Goal: Task Accomplishment & Management: Complete application form

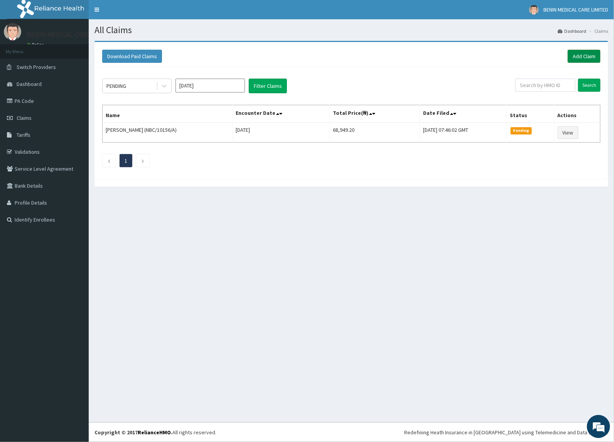
click at [580, 58] on link "Add Claim" at bounding box center [583, 56] width 33 height 13
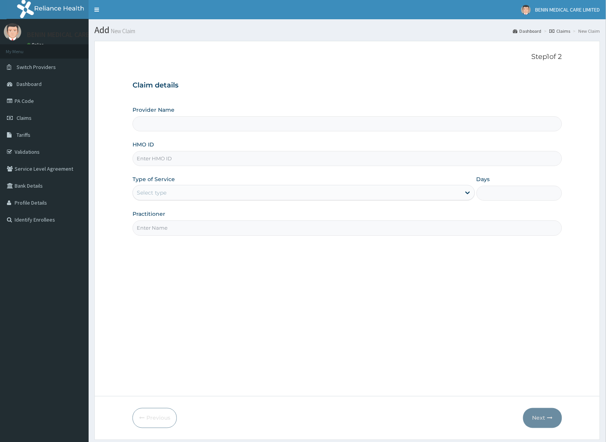
click at [166, 164] on input "HMO ID" at bounding box center [347, 158] width 429 height 15
paste input "SKN/10169/A"
click at [143, 159] on input "SKN/10169/A" at bounding box center [347, 158] width 429 height 15
click at [145, 157] on input "SKN/10169/A" at bounding box center [347, 158] width 429 height 15
click at [146, 157] on input "SKN/10169/A" at bounding box center [347, 158] width 429 height 15
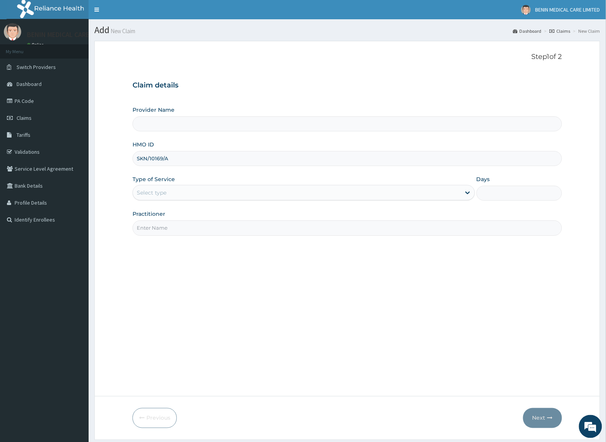
click at [142, 161] on input "SKN/10169/A" at bounding box center [347, 158] width 429 height 15
click at [147, 158] on input "SKN/10169/A" at bounding box center [347, 158] width 429 height 15
type input "SKN/10169/A"
click at [123, 205] on form "Step 1 of 2 Claim details Provider Name HMO ID SKN/10169/A Type of Service Sele…" at bounding box center [347, 240] width 506 height 399
click at [163, 194] on div "Select type" at bounding box center [152, 193] width 30 height 8
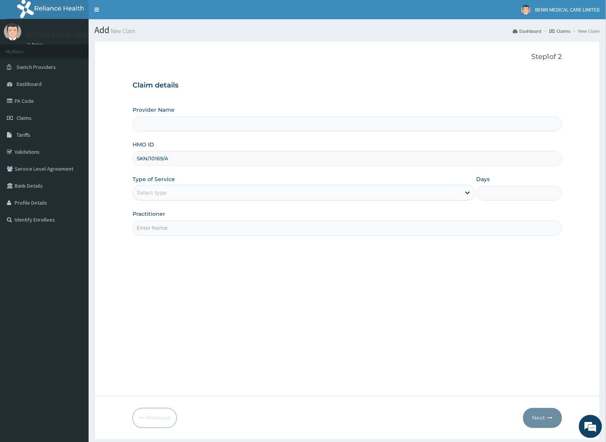
click at [121, 205] on form "Step 1 of 2 Claim details Provider Name HMO ID SKN/10169/A Type of Service Sele…" at bounding box center [347, 240] width 506 height 399
click at [226, 264] on div "Step 1 of 2 Claim details Provider Name HMO ID SKN/10169/A Type of Service Sele…" at bounding box center [347, 218] width 429 height 331
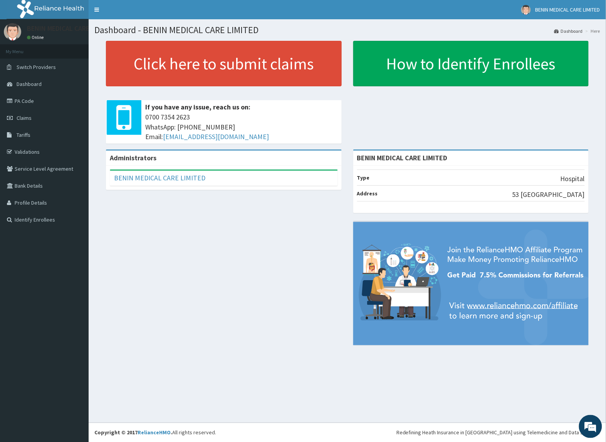
scroll to position [0, 0]
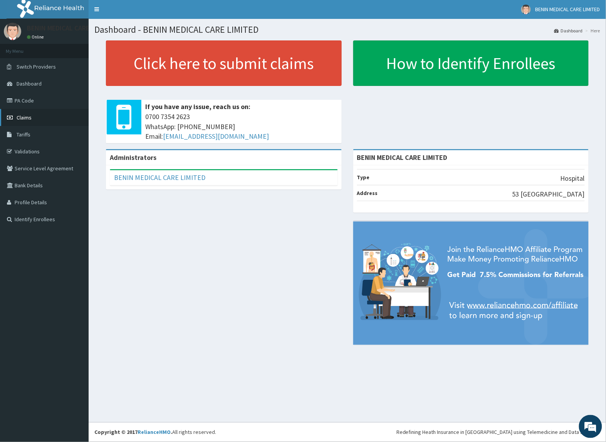
click at [31, 117] on span "Claims" at bounding box center [24, 117] width 15 height 7
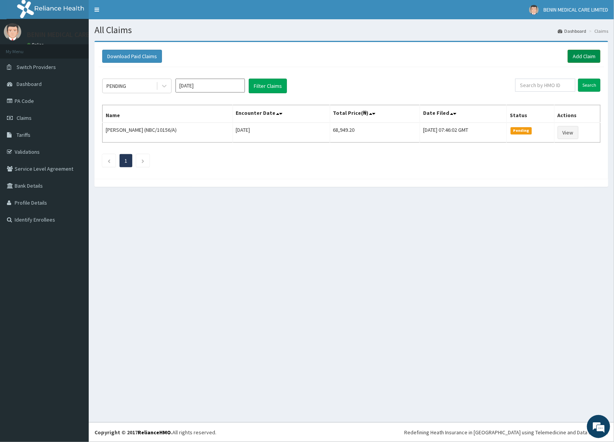
click at [580, 57] on link "Add Claim" at bounding box center [583, 56] width 33 height 13
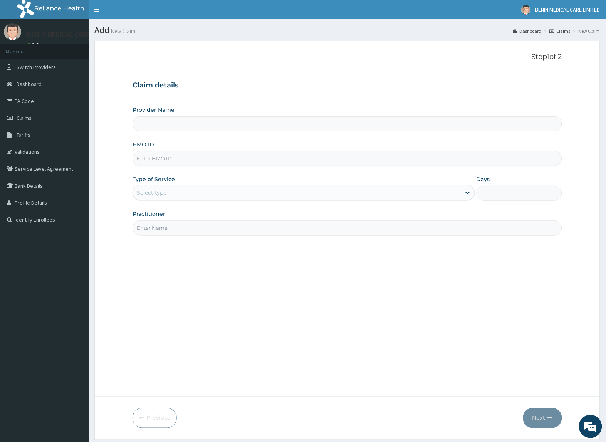
click at [163, 162] on input "HMO ID" at bounding box center [347, 158] width 429 height 15
paste input "SKN/10169/A"
type input "SKN/10169/A"
click at [146, 154] on input "SKN/10169/A" at bounding box center [347, 158] width 429 height 15
type input "BENIN MEDICAL CARE LIMITED"
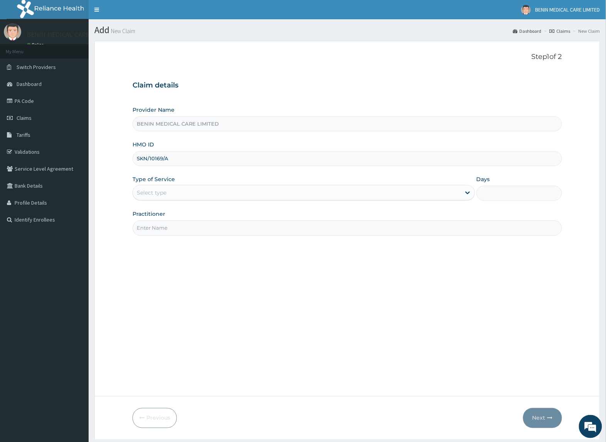
type input "SKN/10169/A"
click at [101, 195] on form "Step 1 of 2 Claim details Provider Name BENIN MEDICAL CARE LIMITED HMO ID SKN/1…" at bounding box center [347, 240] width 506 height 399
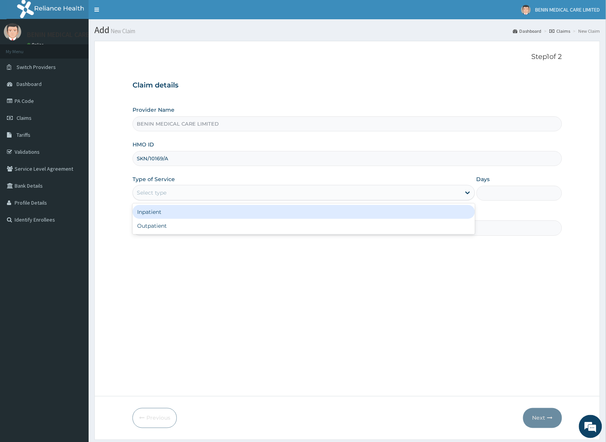
click at [135, 193] on div "Select type" at bounding box center [297, 193] width 328 height 12
click at [141, 234] on div "Inpatient Outpatient" at bounding box center [304, 218] width 342 height 31
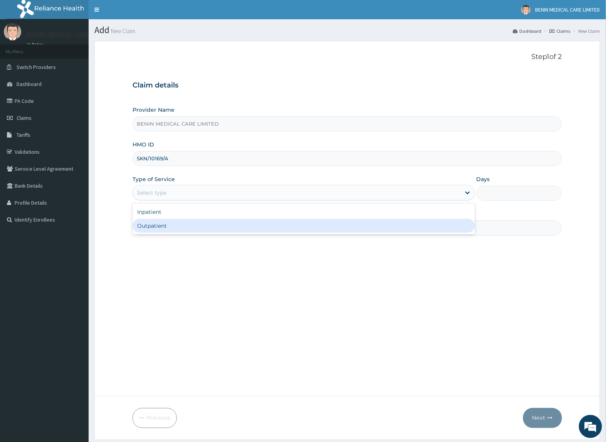
click at [146, 230] on div "Outpatient" at bounding box center [304, 226] width 342 height 14
type input "1"
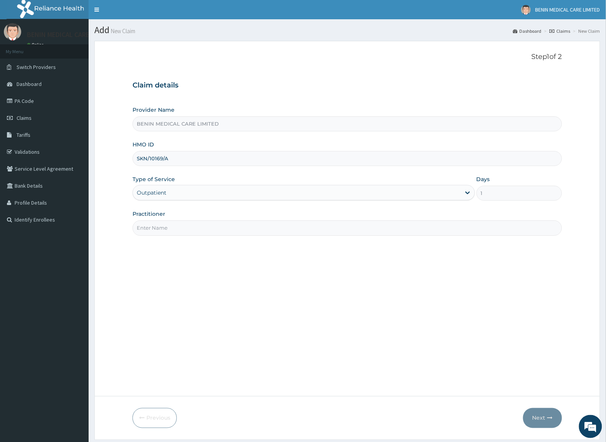
drag, startPoint x: 155, startPoint y: 230, endPoint x: 309, endPoint y: 251, distance: 154.8
click at [178, 232] on input "Practitioner" at bounding box center [347, 227] width 429 height 15
type input "ONYEGUIRI CHINONYE"
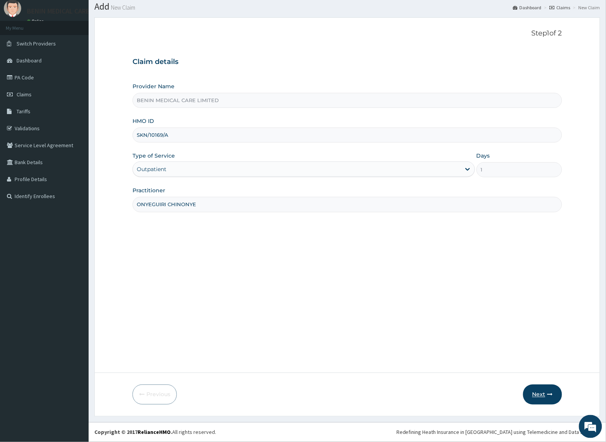
click at [548, 394] on icon "button" at bounding box center [550, 394] width 5 height 5
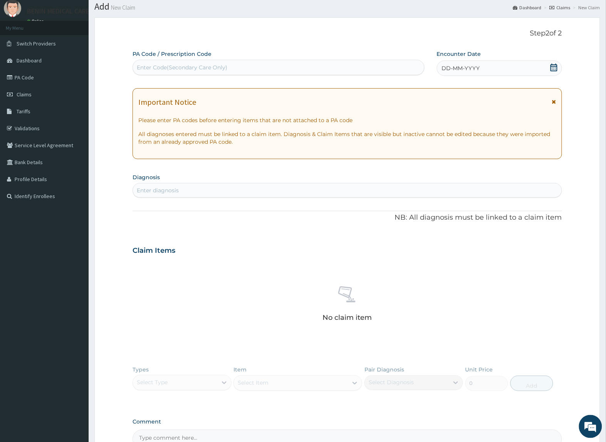
click at [212, 194] on div "Enter diagnosis" at bounding box center [347, 190] width 429 height 12
type input "malaria"
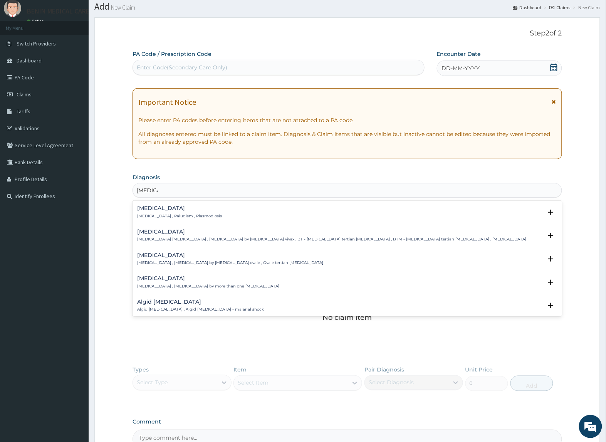
click at [141, 210] on h4 "Malaria" at bounding box center [179, 208] width 85 height 6
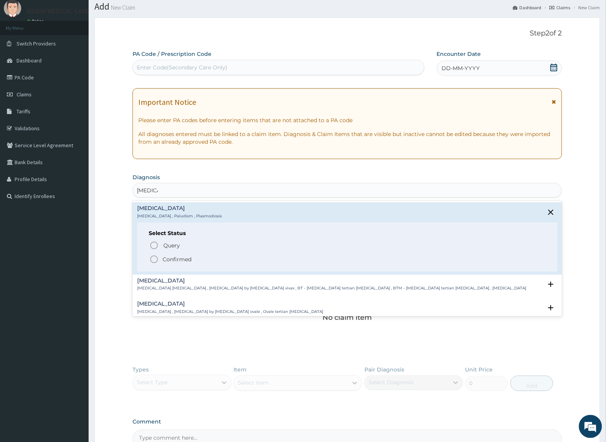
click at [151, 259] on circle "status option filled" at bounding box center [154, 259] width 7 height 7
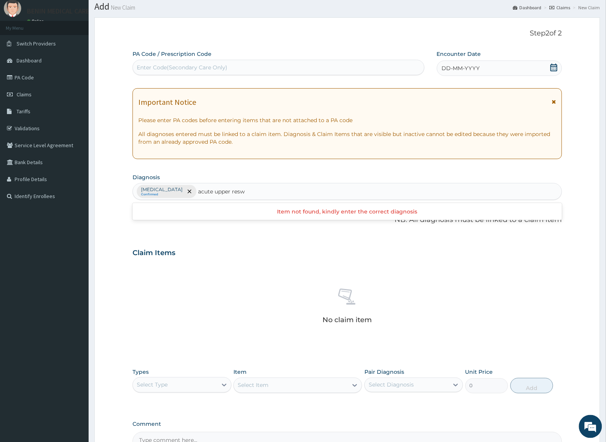
type input "acute upper res"
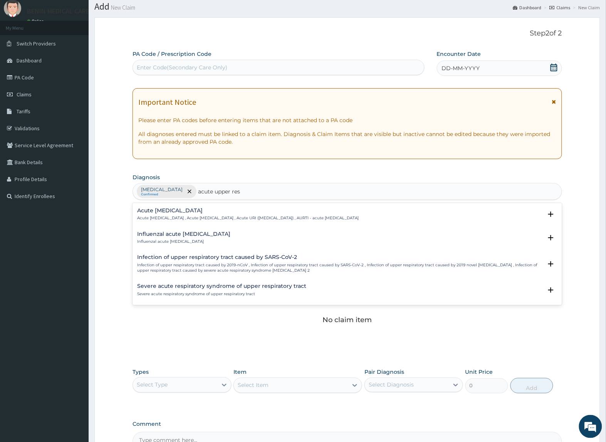
click at [176, 213] on h4 "Acute upper respiratory infection" at bounding box center [248, 211] width 222 height 6
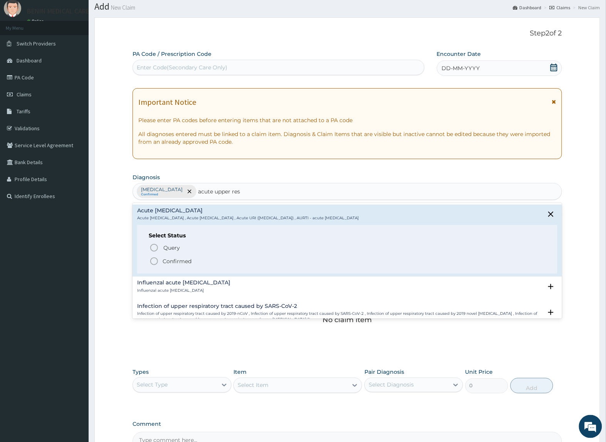
click at [153, 264] on icon "status option filled" at bounding box center [154, 261] width 9 height 9
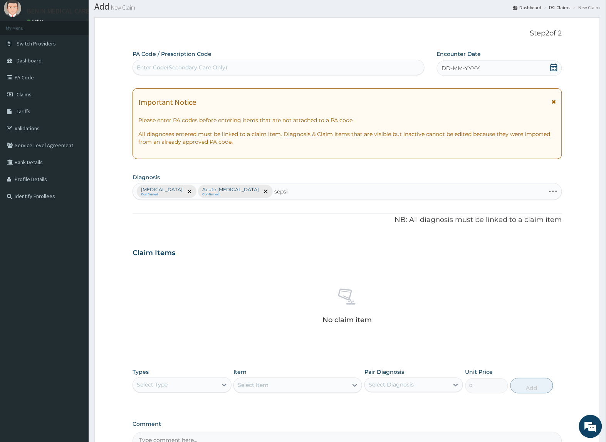
type input "sepsis"
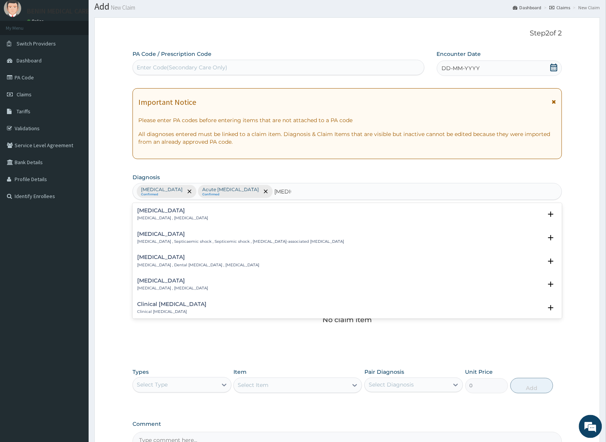
click at [156, 211] on h4 "Sepsis" at bounding box center [172, 211] width 71 height 6
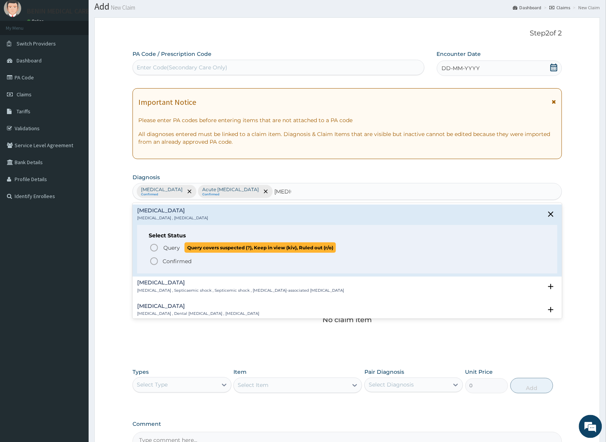
click at [152, 251] on circle "status option query" at bounding box center [154, 247] width 7 height 7
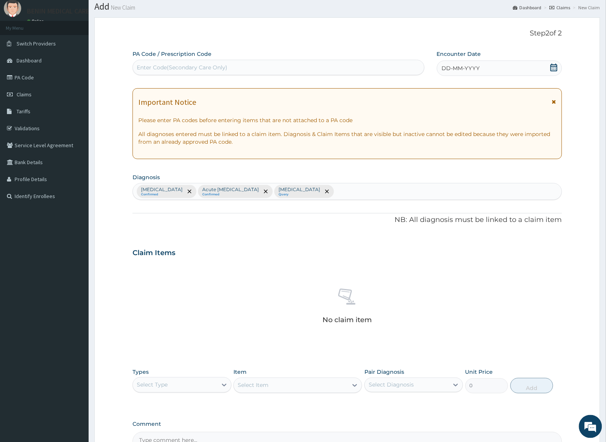
click at [450, 67] on span "DD-MM-YYYY" at bounding box center [461, 68] width 38 height 8
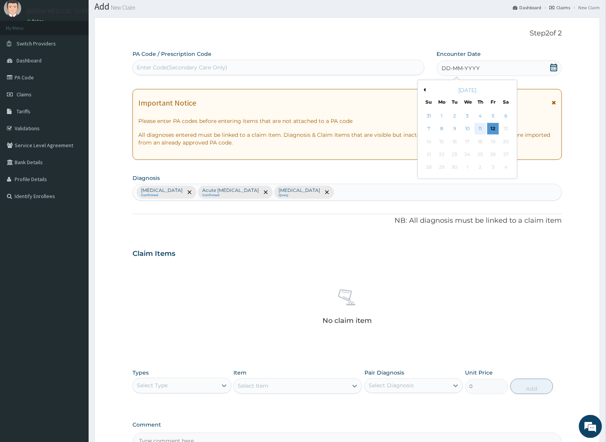
click at [476, 126] on div "11" at bounding box center [481, 129] width 12 height 12
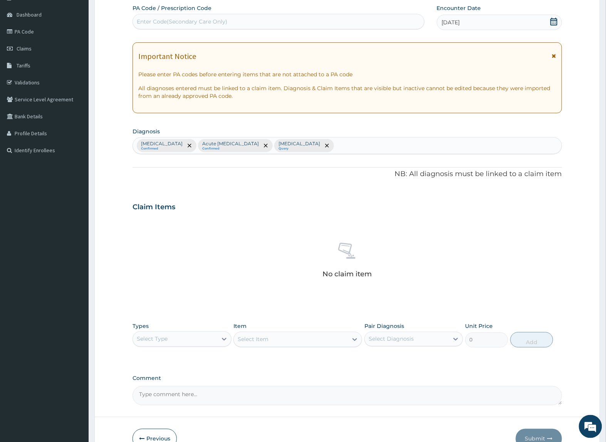
scroll to position [114, 0]
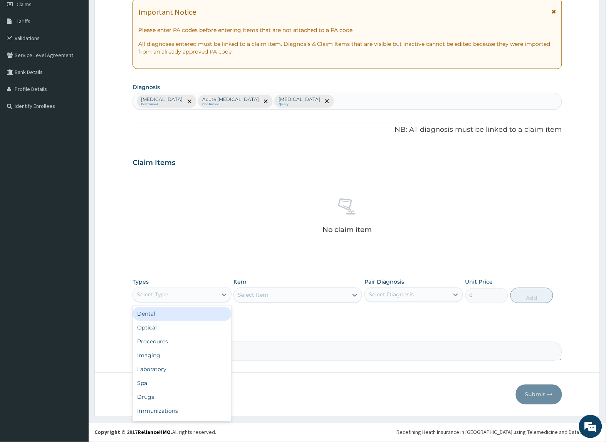
drag, startPoint x: 197, startPoint y: 295, endPoint x: 139, endPoint y: 349, distance: 79.1
click at [197, 297] on div "Select Type" at bounding box center [175, 295] width 84 height 12
drag, startPoint x: 171, startPoint y: 341, endPoint x: 431, endPoint y: 305, distance: 261.9
click at [173, 341] on div "Procedures" at bounding box center [182, 342] width 99 height 14
click at [343, 298] on div "Select Item" at bounding box center [291, 295] width 114 height 12
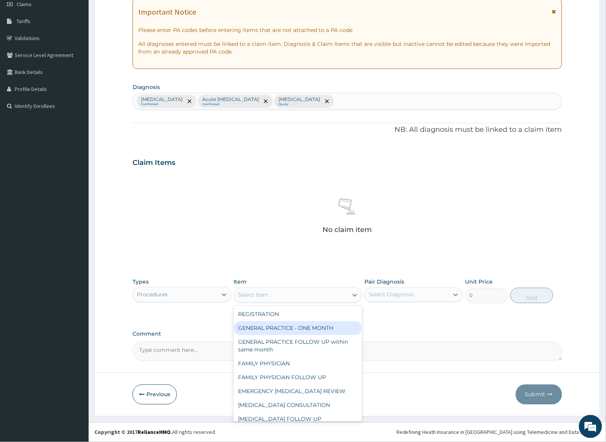
click at [338, 331] on div "GENERAL PRACTICE - ONE MONTH" at bounding box center [298, 328] width 129 height 14
type input "1500"
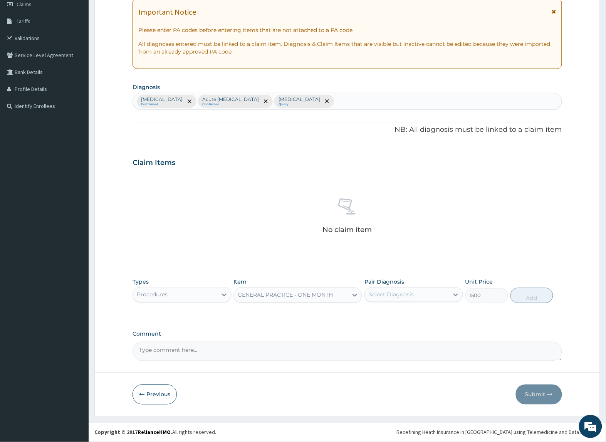
click at [396, 297] on div "Select Diagnosis" at bounding box center [391, 295] width 45 height 8
drag, startPoint x: 396, startPoint y: 315, endPoint x: 398, endPoint y: 331, distance: 15.9
click at [397, 315] on label "Malaria" at bounding box center [401, 314] width 48 height 8
checkbox input "true"
drag, startPoint x: 395, startPoint y: 335, endPoint x: 407, endPoint y: 346, distance: 16.4
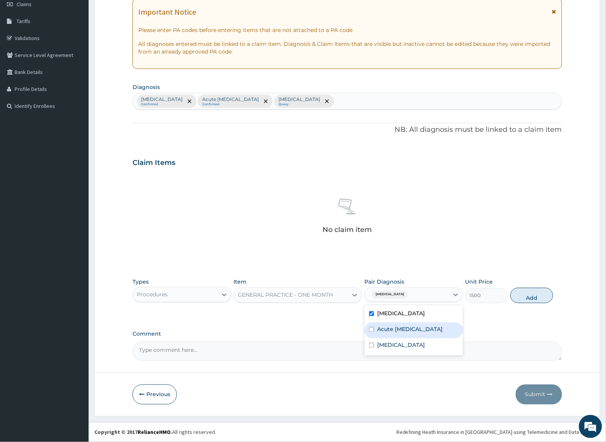
click at [403, 333] on label "Acute upper respiratory infection" at bounding box center [410, 330] width 66 height 8
checkbox input "true"
drag, startPoint x: 407, startPoint y: 350, endPoint x: 467, endPoint y: 343, distance: 61.2
click at [429, 350] on div "Sepsis" at bounding box center [414, 346] width 99 height 16
checkbox input "true"
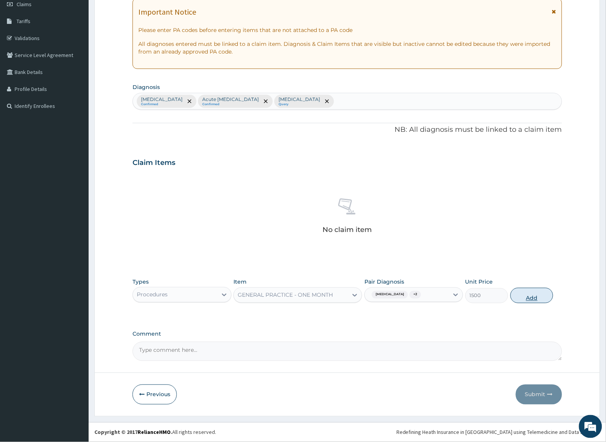
click at [529, 297] on button "Add" at bounding box center [532, 295] width 43 height 15
type input "0"
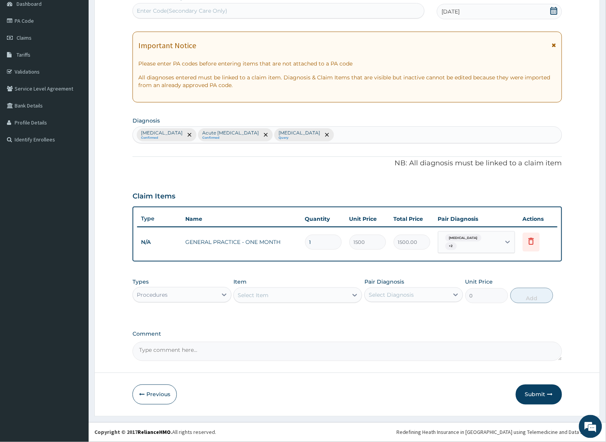
scroll to position [76, 0]
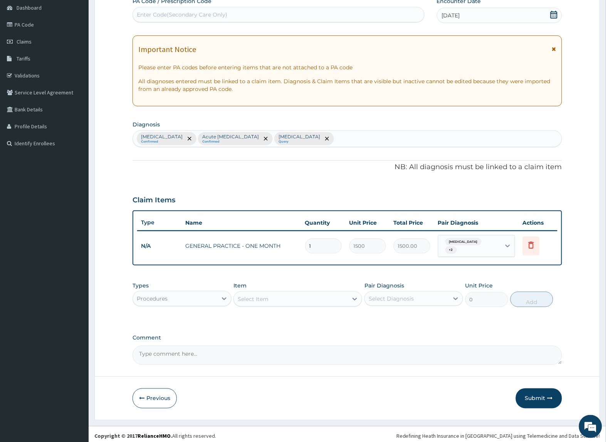
click at [194, 298] on div "Procedures" at bounding box center [175, 299] width 84 height 12
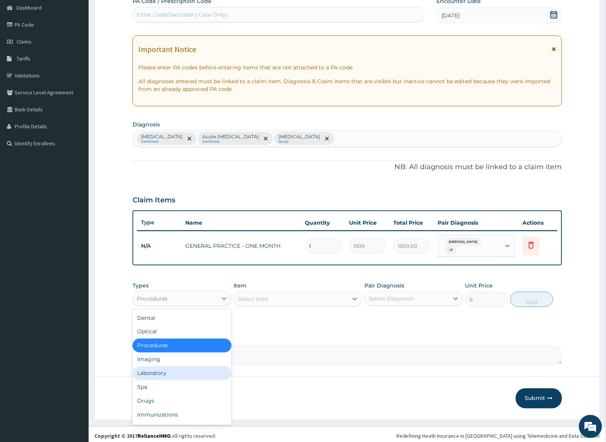
drag, startPoint x: 171, startPoint y: 369, endPoint x: 312, endPoint y: 344, distance: 142.8
click at [174, 369] on div "Laboratory" at bounding box center [182, 374] width 99 height 14
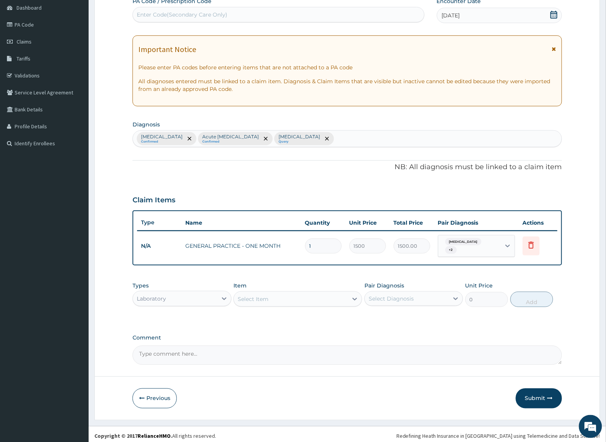
click at [329, 300] on div "Select Item" at bounding box center [291, 299] width 114 height 12
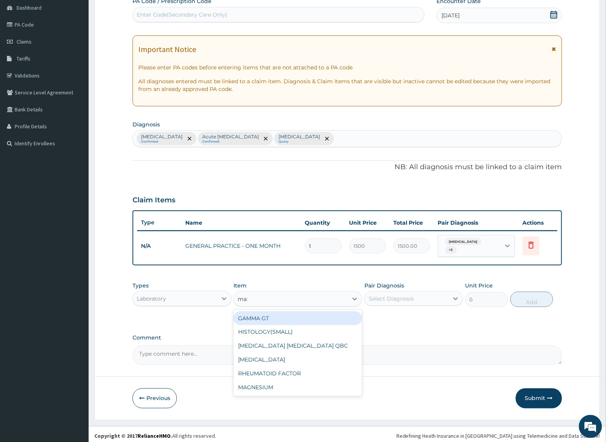
type input "mala"
click at [334, 314] on div "MALARIA PARASITE QBC" at bounding box center [298, 318] width 129 height 14
type input "1200"
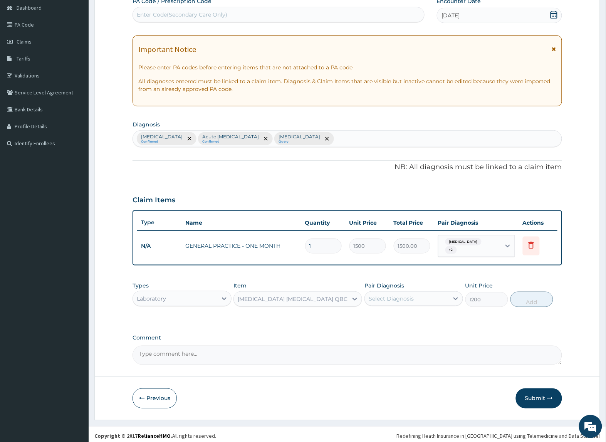
click at [392, 296] on div "Select Diagnosis" at bounding box center [391, 299] width 45 height 8
drag, startPoint x: 393, startPoint y: 321, endPoint x: 523, endPoint y: 309, distance: 129.6
click at [408, 320] on div "Malaria" at bounding box center [414, 319] width 99 height 16
checkbox input "true"
click at [525, 292] on button "Add" at bounding box center [532, 299] width 43 height 15
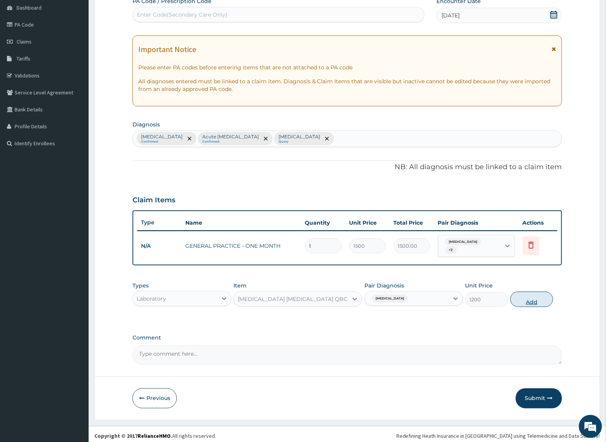
type input "0"
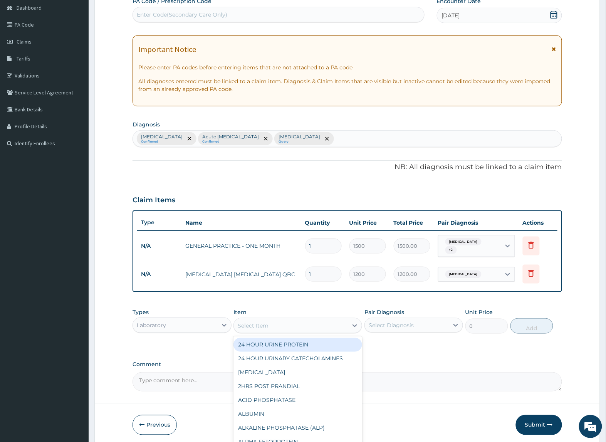
click at [255, 322] on div "Select Item" at bounding box center [253, 326] width 31 height 8
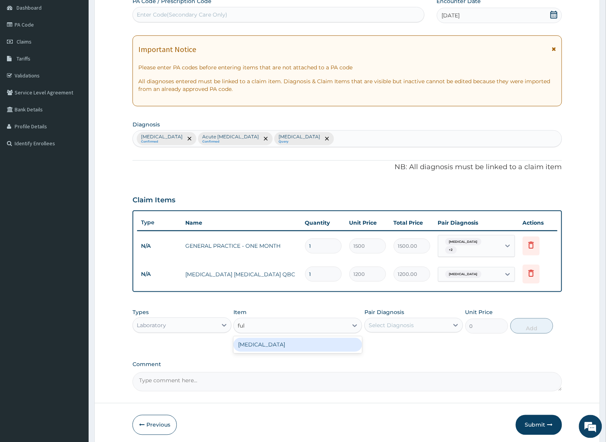
type input "full"
click at [268, 342] on div "FULL BLOOD COUNT" at bounding box center [298, 345] width 129 height 14
type input "2500"
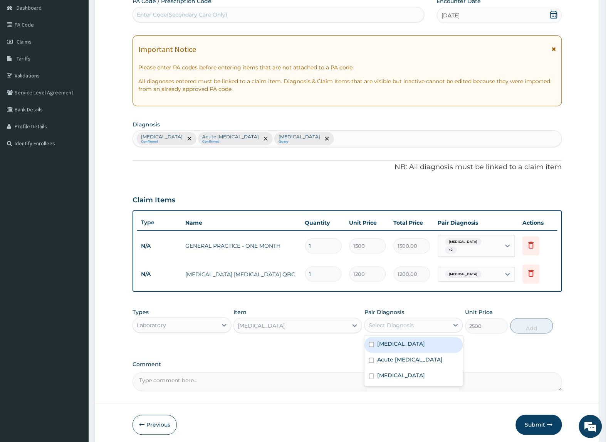
click at [372, 324] on div "Select Diagnosis" at bounding box center [391, 325] width 45 height 8
drag, startPoint x: 388, startPoint y: 355, endPoint x: 391, endPoint y: 370, distance: 15.4
click at [388, 356] on label "Acute upper respiratory infection" at bounding box center [410, 360] width 66 height 8
checkbox input "true"
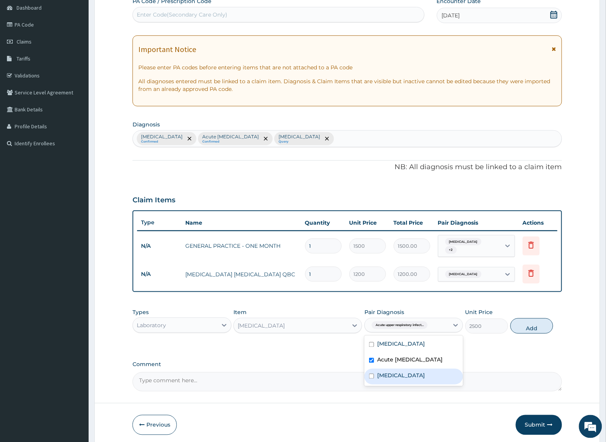
drag, startPoint x: 394, startPoint y: 378, endPoint x: 480, endPoint y: 353, distance: 89.5
click at [396, 378] on div "Sepsis" at bounding box center [414, 377] width 99 height 16
checkbox input "true"
click at [516, 331] on button "Add" at bounding box center [532, 325] width 43 height 15
type input "0"
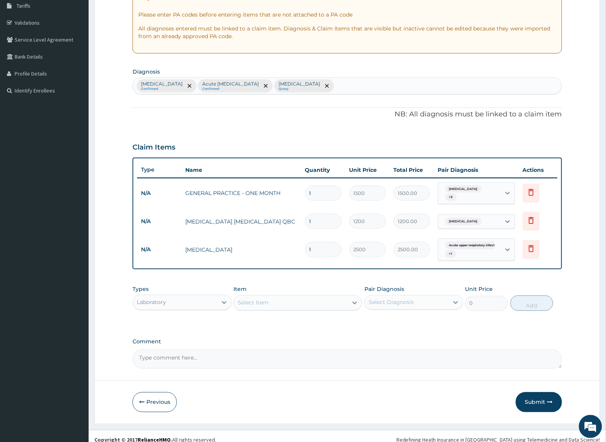
scroll to position [133, 0]
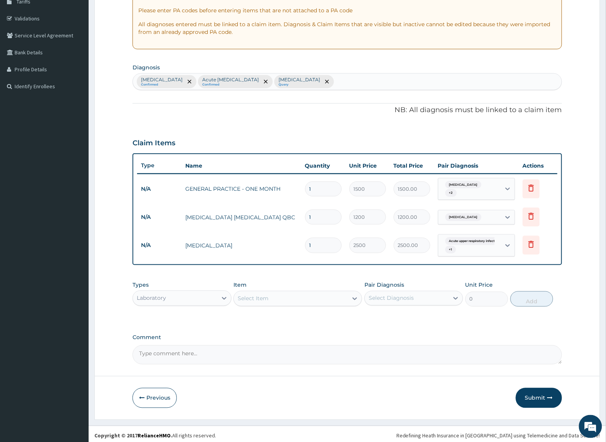
click at [184, 292] on div "Laboratory" at bounding box center [175, 298] width 84 height 12
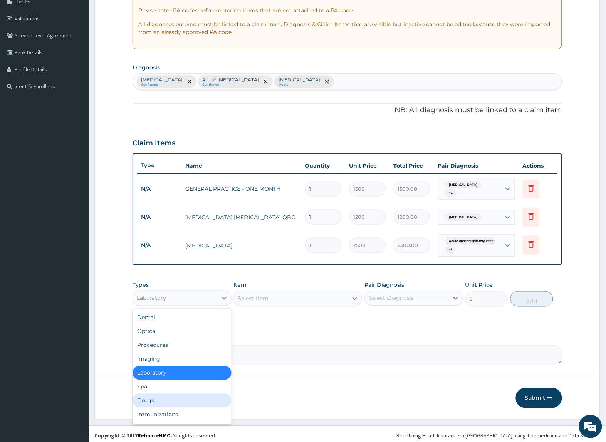
click at [197, 401] on div "Drugs" at bounding box center [182, 401] width 99 height 14
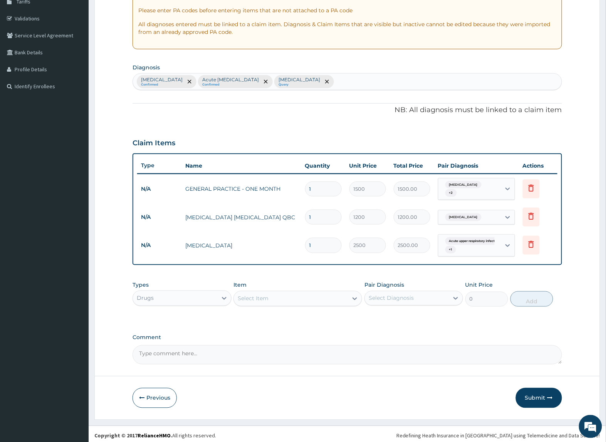
click at [309, 301] on div "Select Item" at bounding box center [291, 299] width 114 height 12
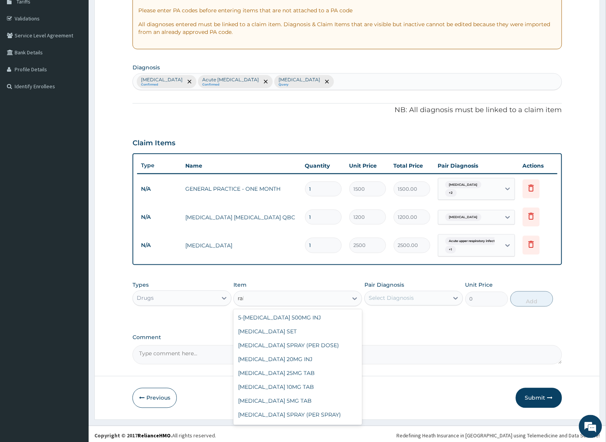
type input "rabe"
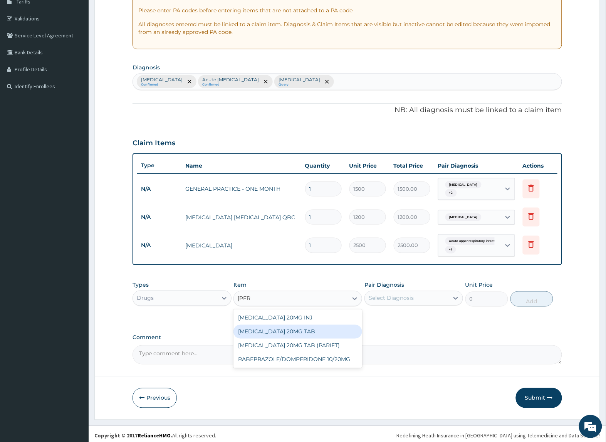
click at [304, 330] on div "[MEDICAL_DATA] 20MG TAB" at bounding box center [298, 332] width 129 height 14
type input "147.84"
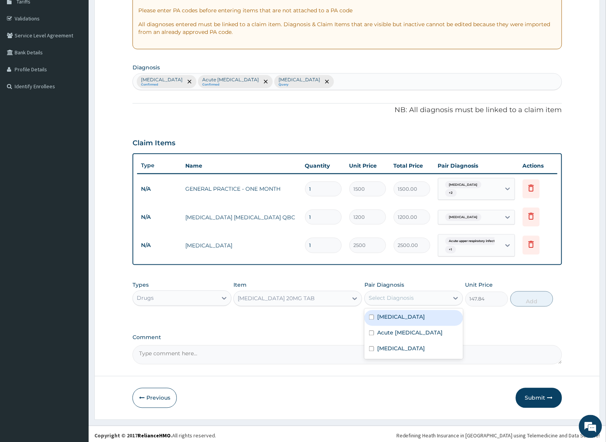
click at [387, 295] on div "Select Diagnosis" at bounding box center [391, 298] width 45 height 8
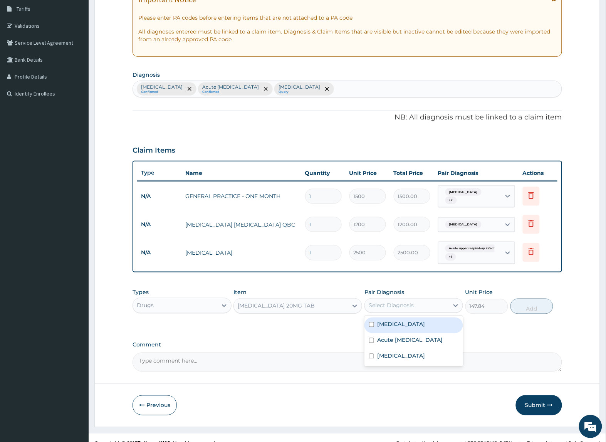
scroll to position [37, 0]
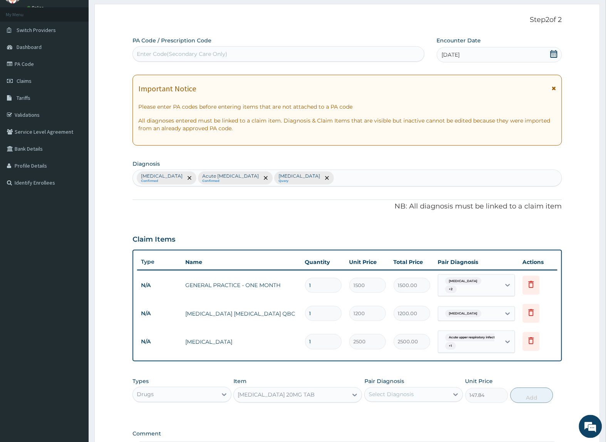
click at [324, 182] on div "Malaria Confirmed Acute upper respiratory infection Confirmed Sepsis Query" at bounding box center [347, 178] width 429 height 16
type input "peptic ulcer"
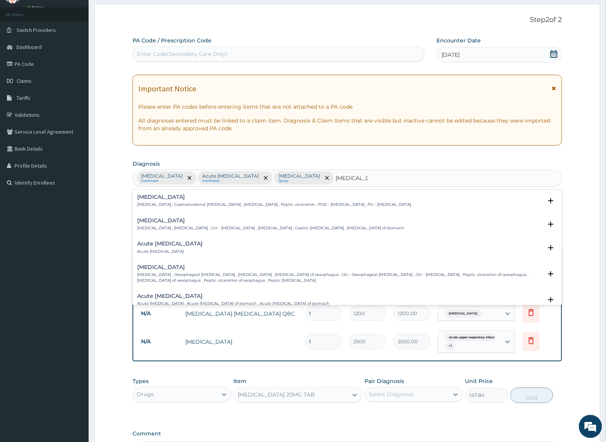
click at [154, 203] on p "Peptic ulcer , Gastroduodenal ulcer , Peptic ulcer disease , Peptic ulceration …" at bounding box center [274, 204] width 274 height 5
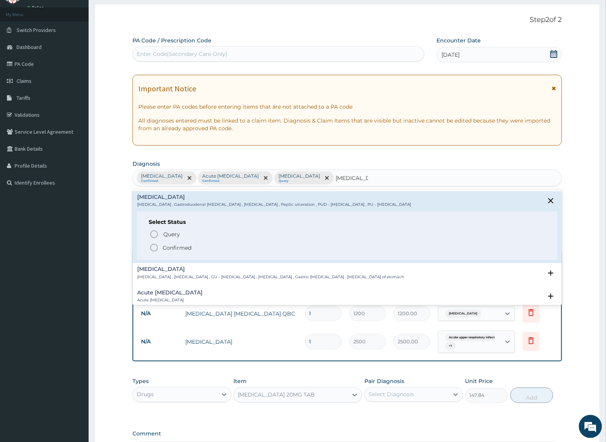
click at [157, 245] on circle "status option filled" at bounding box center [154, 247] width 7 height 7
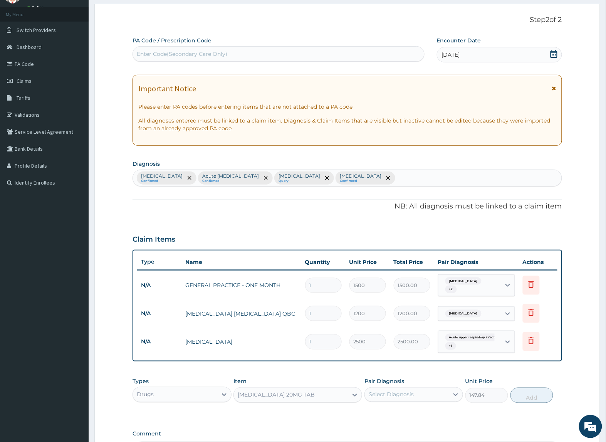
scroll to position [133, 0]
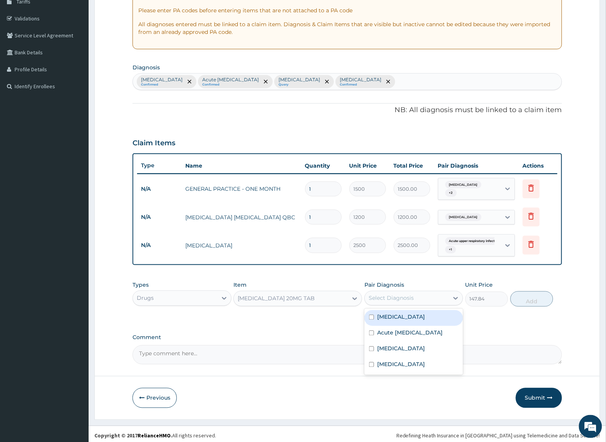
click at [392, 295] on div "Select Diagnosis" at bounding box center [391, 298] width 45 height 8
click at [419, 369] on div "Peptic ulcer" at bounding box center [414, 366] width 99 height 16
checkbox input "true"
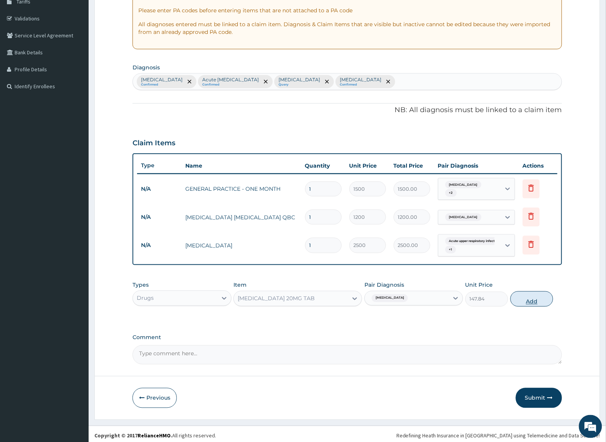
click at [534, 294] on button "Add" at bounding box center [532, 298] width 43 height 15
type input "0"
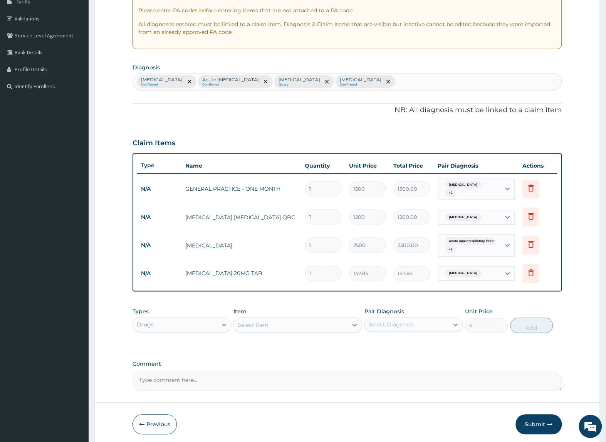
type input "14"
type input "2069.76"
type input "14"
click at [315, 308] on div "Item Select Item" at bounding box center [298, 320] width 129 height 25
click at [308, 323] on div "Select Item" at bounding box center [291, 325] width 114 height 12
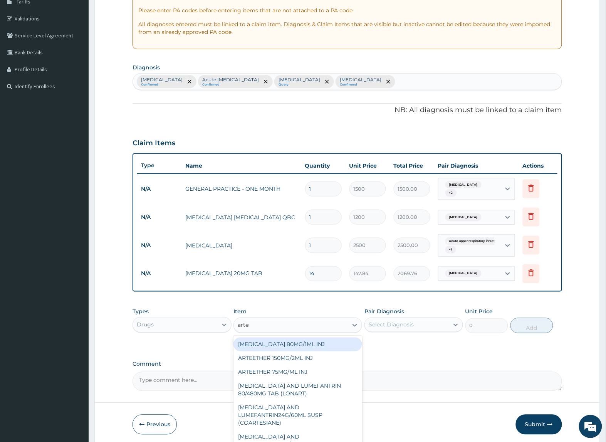
type input "artesu"
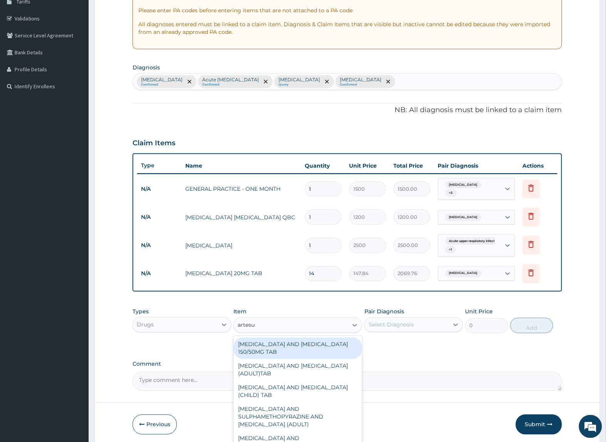
click at [308, 349] on div "[MEDICAL_DATA] AND [MEDICAL_DATA] 150/50MG TAB" at bounding box center [298, 349] width 129 height 22
type input "138.6"
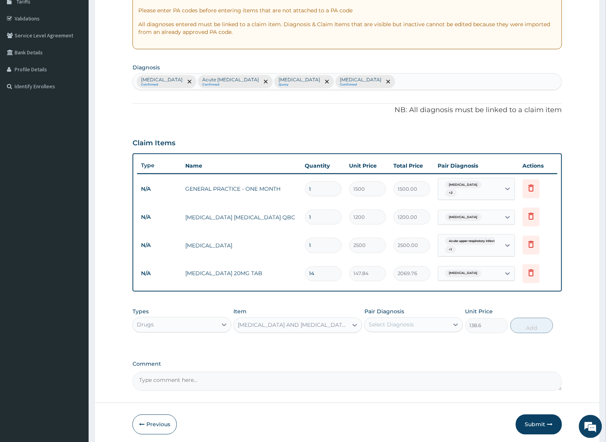
click at [388, 321] on div "Select Diagnosis" at bounding box center [391, 325] width 45 height 8
click at [395, 347] on div "Malaria" at bounding box center [414, 345] width 99 height 16
checkbox input "true"
click at [529, 327] on button "Add" at bounding box center [532, 325] width 43 height 15
type input "0"
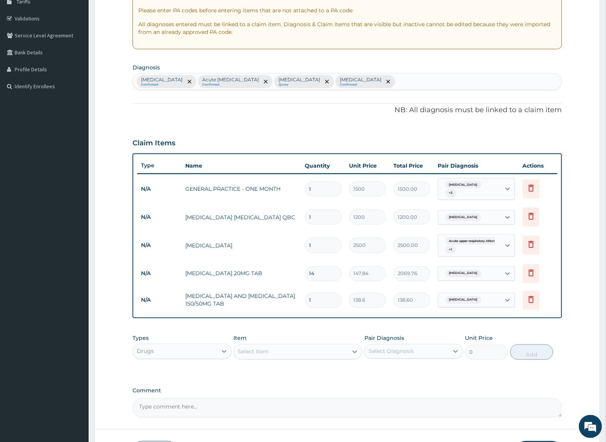
type input "12"
type input "1663.20"
type input "12"
click at [315, 335] on div "Item Select Item" at bounding box center [298, 347] width 129 height 25
click at [301, 351] on div "Select Item" at bounding box center [291, 352] width 114 height 12
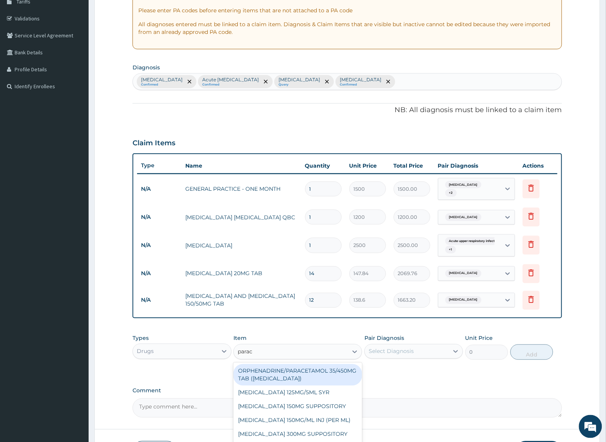
type input "parace"
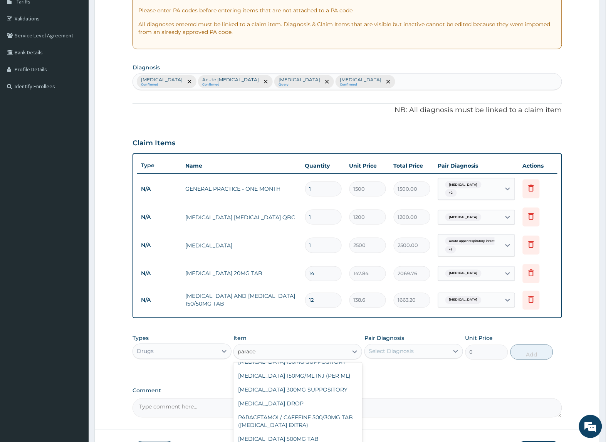
scroll to position [63, 0]
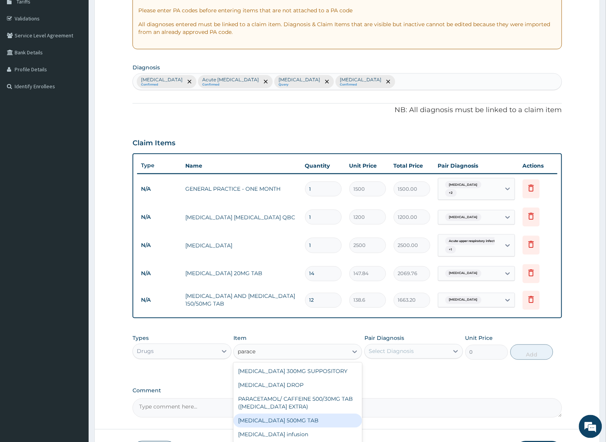
click at [307, 419] on div "[MEDICAL_DATA] 500MG TAB" at bounding box center [298, 421] width 129 height 14
type input "200"
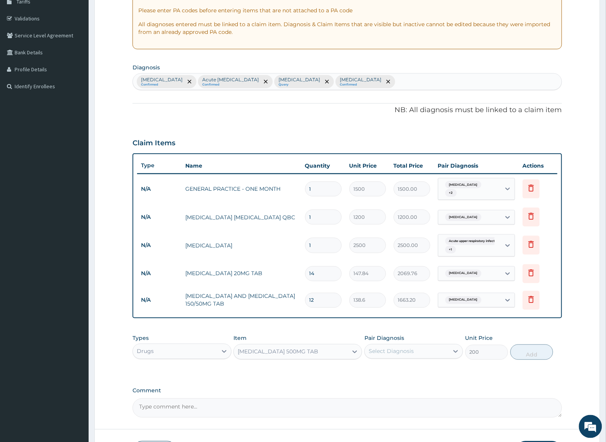
click at [399, 350] on div "Select Diagnosis" at bounding box center [391, 352] width 45 height 8
drag, startPoint x: 390, startPoint y: 372, endPoint x: 538, endPoint y: 359, distance: 148.5
click at [398, 372] on div "Malaria" at bounding box center [414, 371] width 99 height 16
checkbox input "true"
click at [530, 352] on button "Add" at bounding box center [532, 352] width 43 height 15
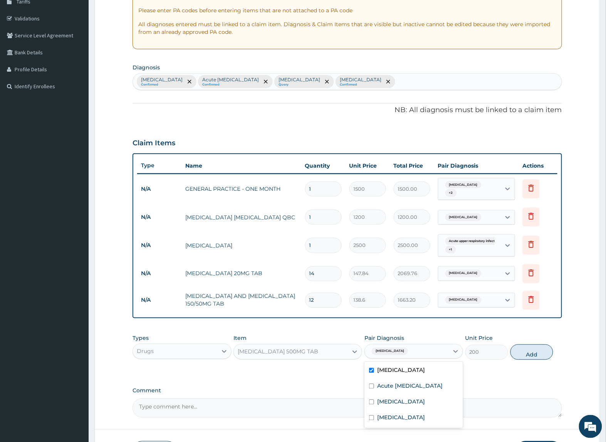
type input "0"
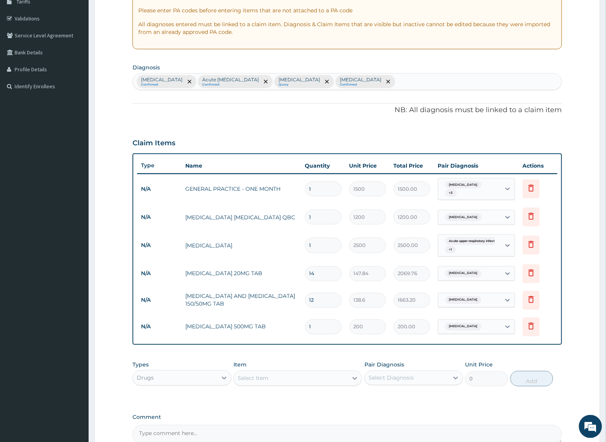
type input "18"
type input "3600.00"
type input "18"
click at [324, 346] on div "PA Code / Prescription Code Enter Code(Secondary Care Only) Encounter Date 11-0…" at bounding box center [347, 192] width 429 height 504
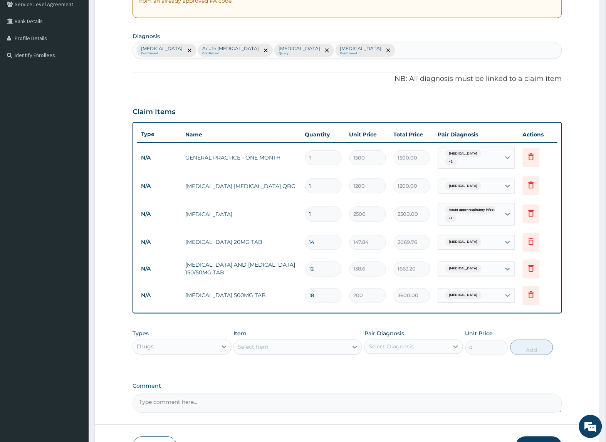
scroll to position [182, 0]
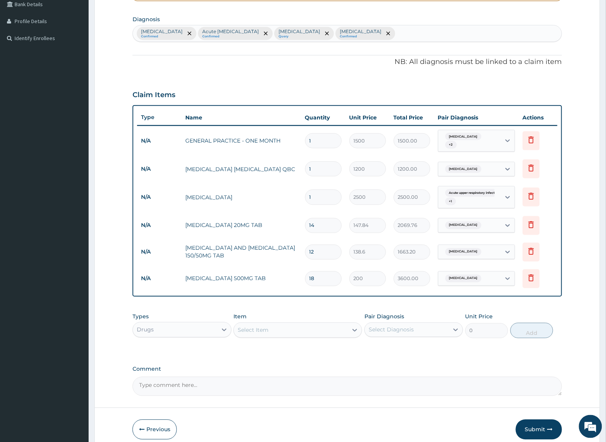
click at [197, 333] on div "Drugs" at bounding box center [182, 329] width 99 height 15
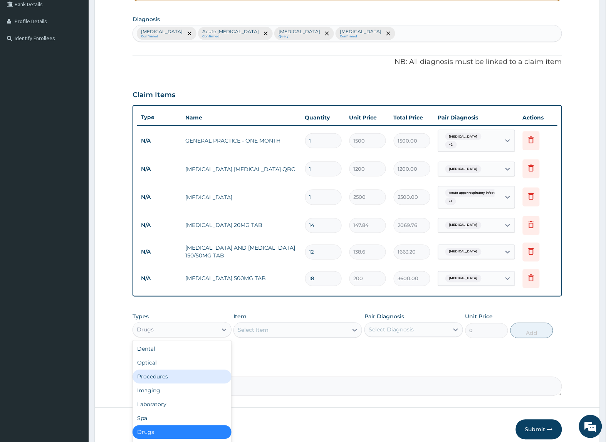
click at [187, 370] on div "Procedures" at bounding box center [182, 377] width 99 height 14
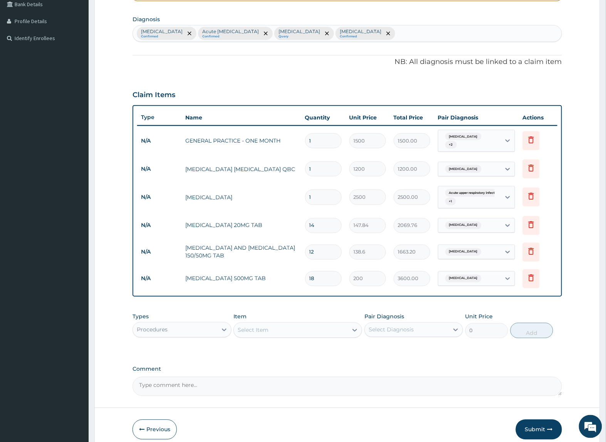
click at [305, 330] on div "Select Item" at bounding box center [291, 330] width 114 height 12
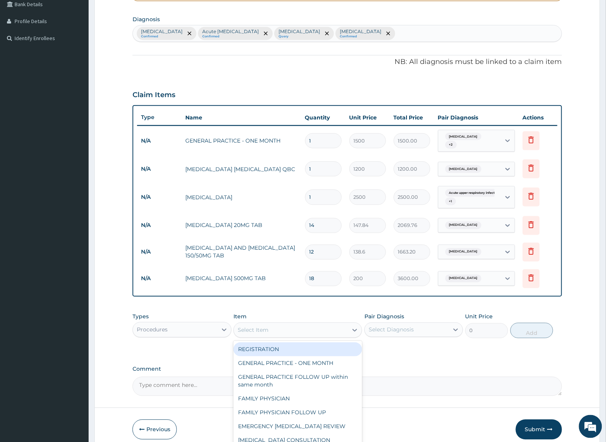
click at [301, 349] on div "REGISTRATION" at bounding box center [298, 350] width 129 height 14
type input "1000"
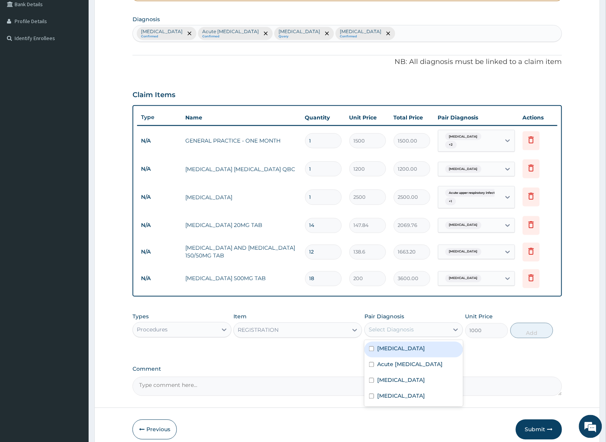
click at [441, 333] on div "Select Diagnosis" at bounding box center [414, 330] width 99 height 15
click at [430, 350] on div "Malaria" at bounding box center [414, 350] width 99 height 16
checkbox input "true"
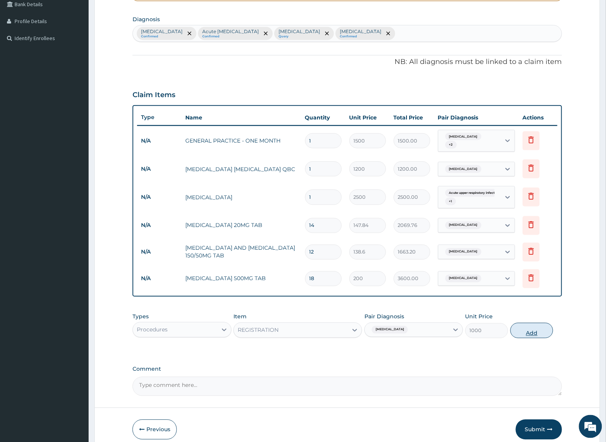
click at [525, 332] on button "Add" at bounding box center [532, 330] width 43 height 15
type input "0"
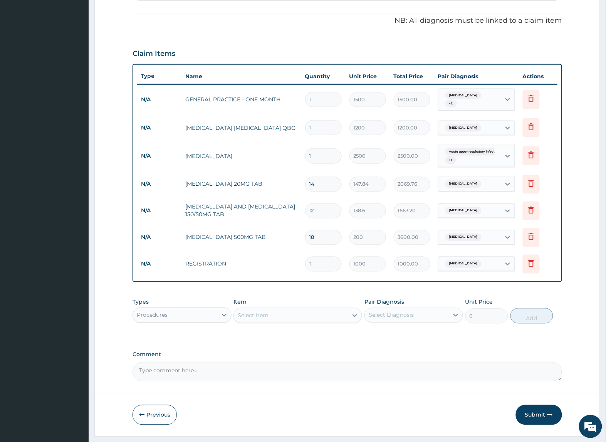
scroll to position [240, 0]
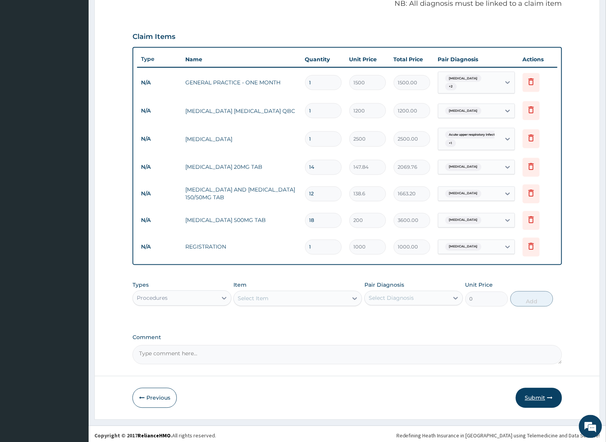
click at [525, 388] on button "Submit" at bounding box center [539, 398] width 46 height 20
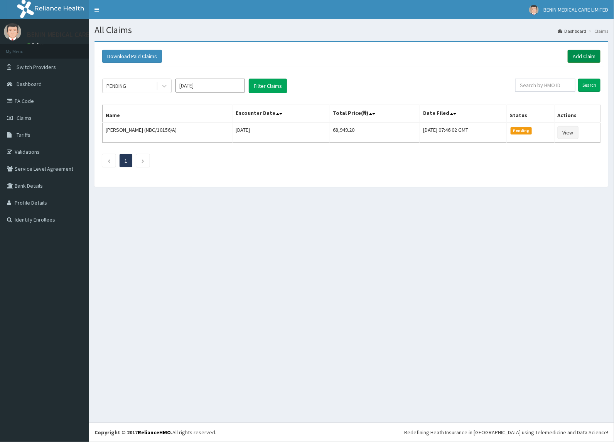
click at [571, 58] on link "Add Claim" at bounding box center [583, 56] width 33 height 13
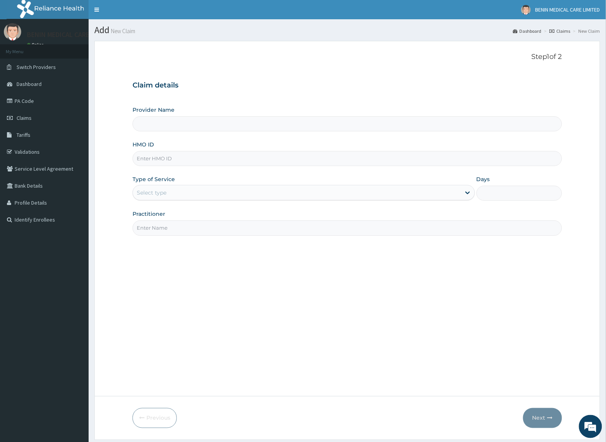
type input "BENIN MEDICAL CARE LIMITED"
click at [163, 165] on input "HMO ID" at bounding box center [347, 158] width 429 height 15
paste input "NBC/10045/D"
click at [147, 159] on input "NBC/10045/D" at bounding box center [347, 158] width 429 height 15
type input "NBC/10045/D"
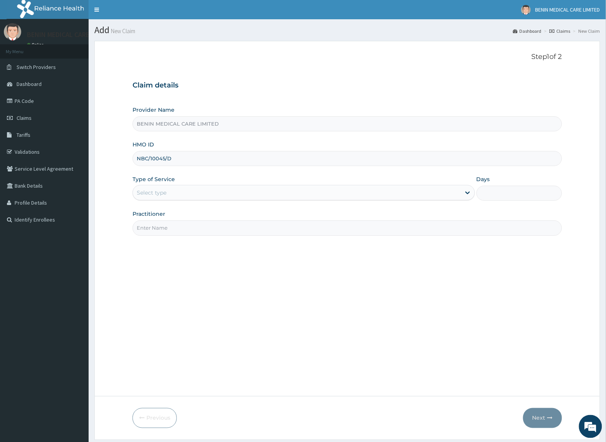
click at [120, 180] on form "Step 1 of 2 Claim details Provider Name BENIN MEDICAL CARE LIMITED HMO ID NBC/1…" at bounding box center [347, 240] width 506 height 399
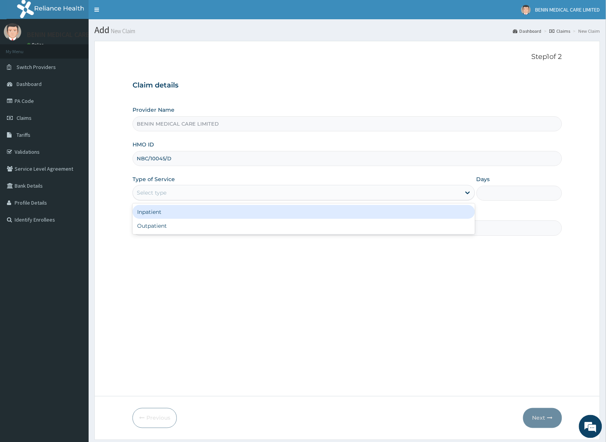
click at [160, 193] on div "Select type" at bounding box center [152, 193] width 30 height 8
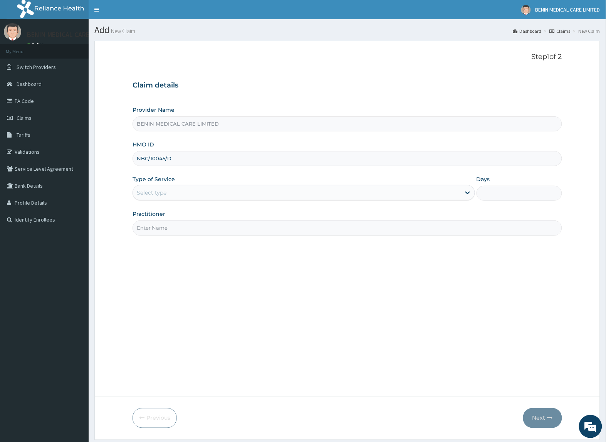
click at [165, 235] on input "Practitioner" at bounding box center [347, 227] width 429 height 15
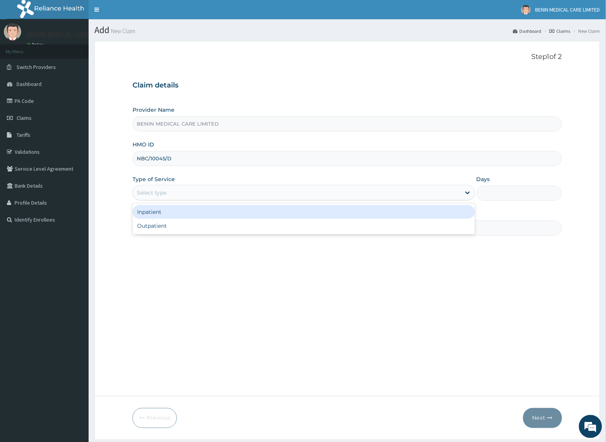
click at [160, 197] on div "Select type" at bounding box center [297, 193] width 328 height 12
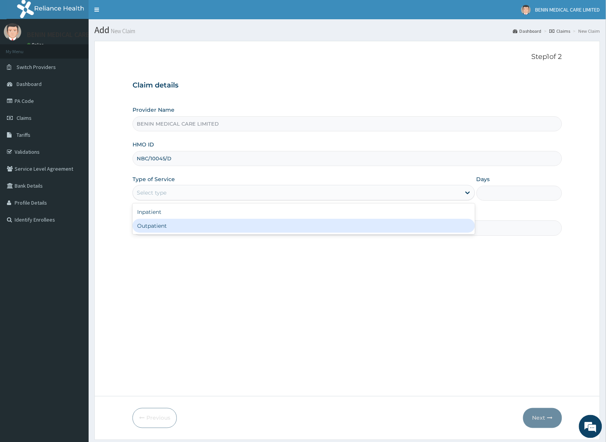
click at [160, 227] on div "Outpatient" at bounding box center [304, 226] width 342 height 14
type input "1"
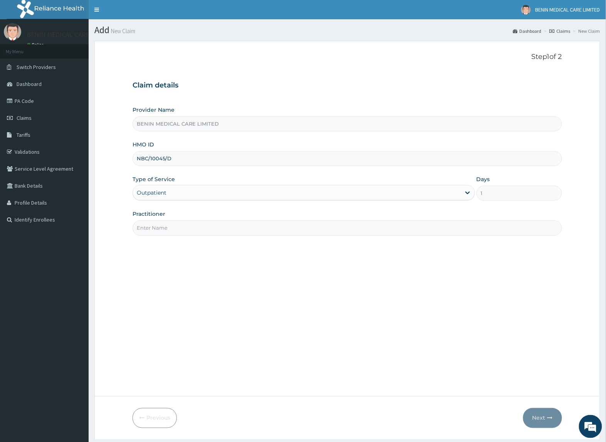
drag, startPoint x: 172, startPoint y: 229, endPoint x: 192, endPoint y: 236, distance: 20.8
click at [184, 235] on input "Practitioner" at bounding box center [347, 227] width 429 height 15
type input "USIOSEFE EHIMWENMA TESLIM"
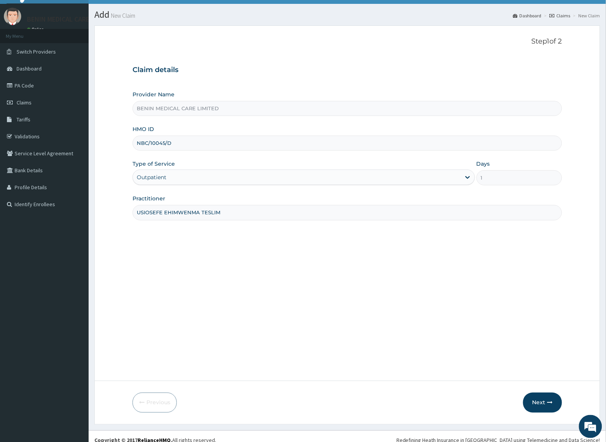
scroll to position [24, 0]
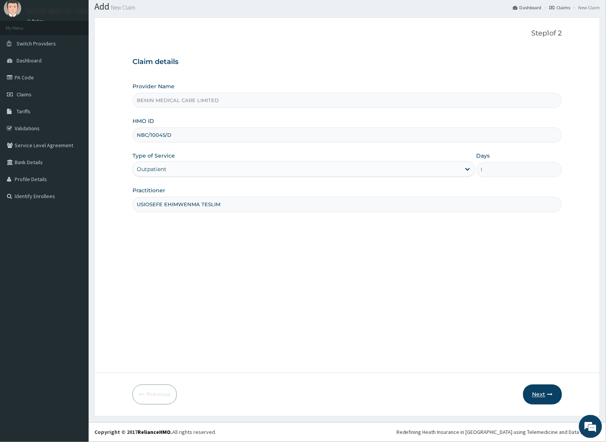
click at [536, 394] on button "Next" at bounding box center [542, 395] width 39 height 20
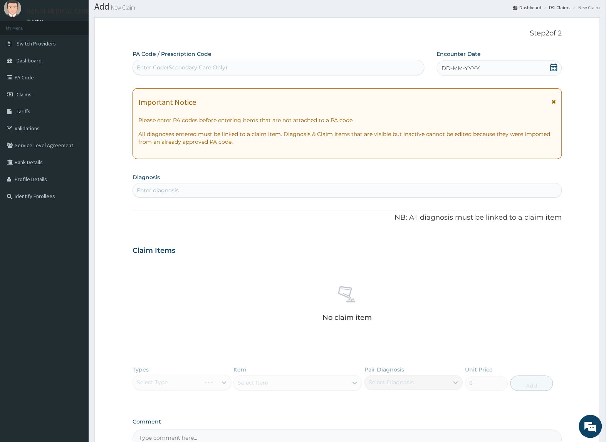
click at [166, 194] on div "Enter diagnosis" at bounding box center [158, 191] width 42 height 8
type input "malaria"
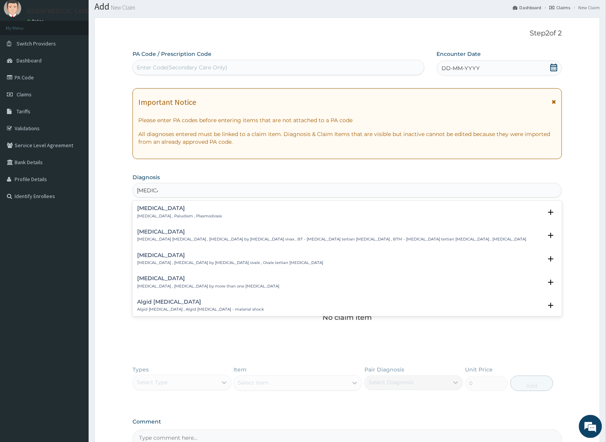
click at [155, 212] on div "Malaria Malaria , Paludism , Plasmodiosis" at bounding box center [179, 211] width 85 height 13
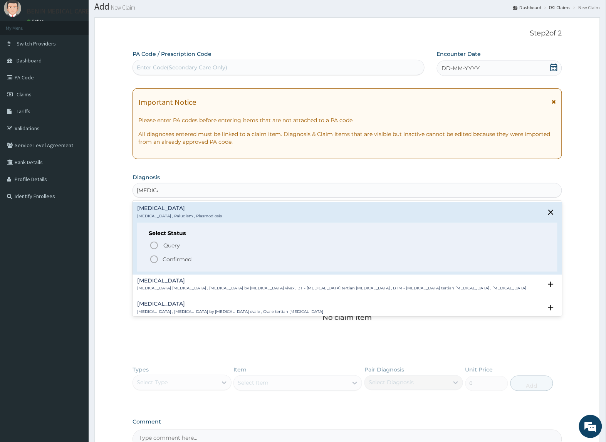
click at [155, 257] on icon "status option filled" at bounding box center [154, 259] width 9 height 9
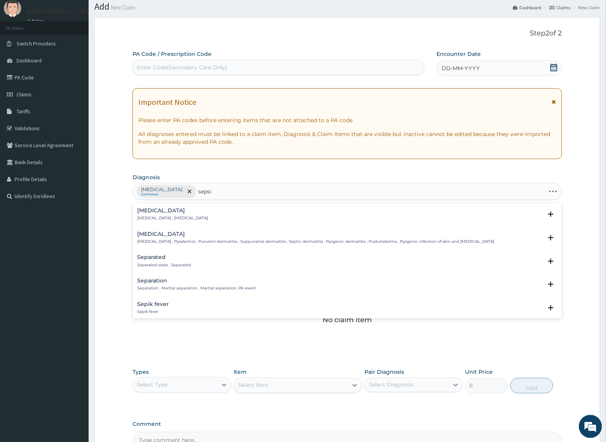
type input "sepsis"
click at [143, 216] on p "Systemic infection , Sepsis" at bounding box center [172, 217] width 71 height 5
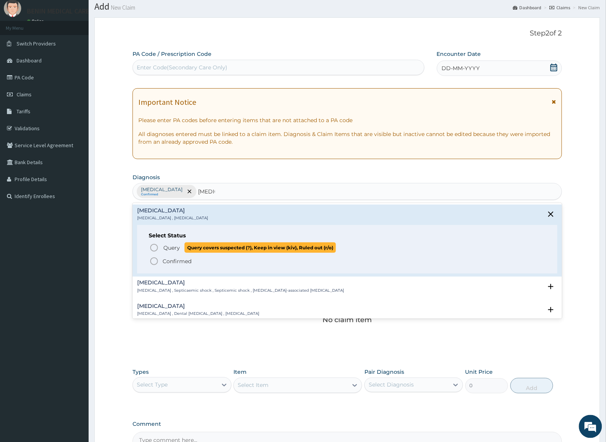
click at [151, 247] on icon "status option query" at bounding box center [154, 247] width 9 height 9
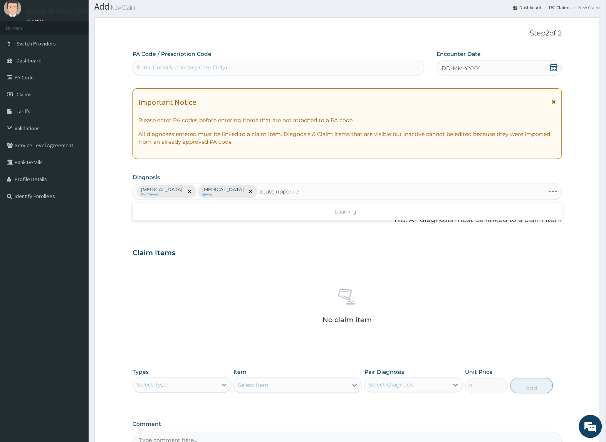
type input "acute upper res"
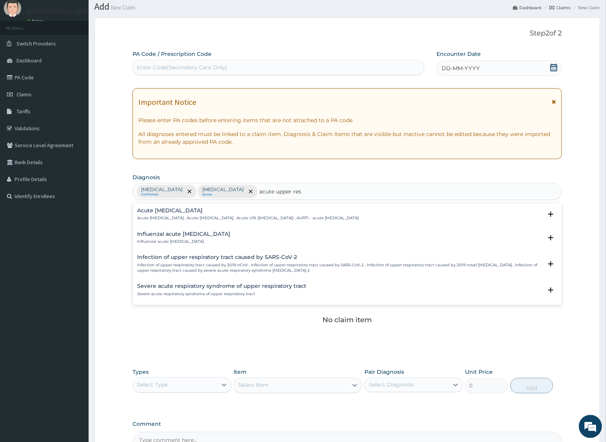
click at [182, 209] on h4 "Acute upper respiratory infection" at bounding box center [248, 211] width 222 height 6
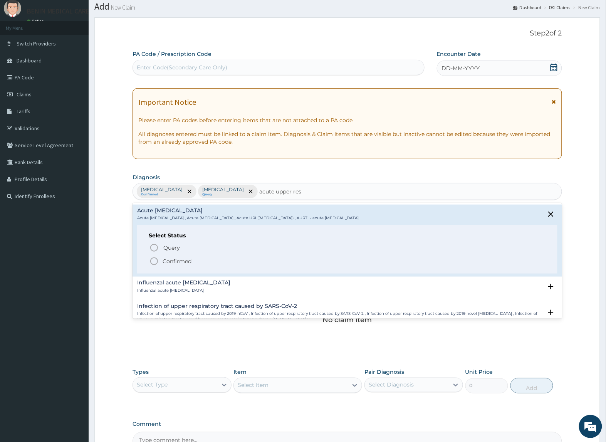
click at [150, 260] on icon "status option filled" at bounding box center [154, 261] width 9 height 9
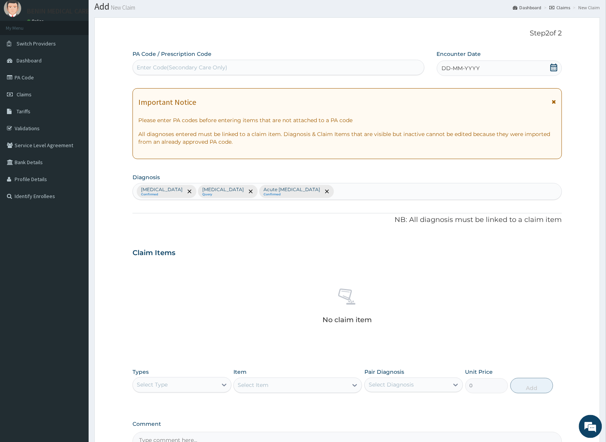
scroll to position [114, 0]
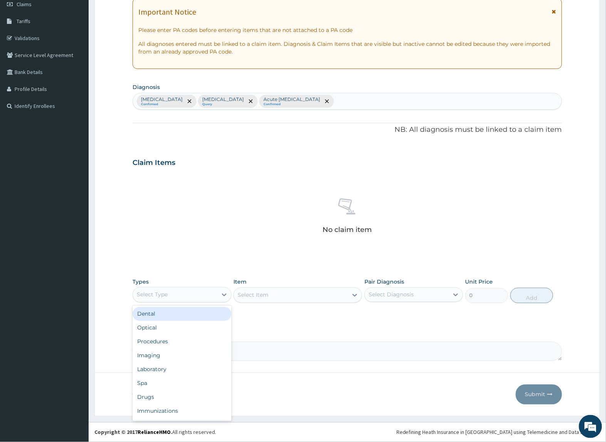
click at [202, 299] on div "Select Type" at bounding box center [175, 295] width 84 height 12
click at [198, 340] on div "Procedures" at bounding box center [182, 342] width 99 height 14
click at [331, 298] on div "Select Item" at bounding box center [298, 294] width 129 height 15
click at [331, 298] on div "Select Item" at bounding box center [291, 295] width 114 height 12
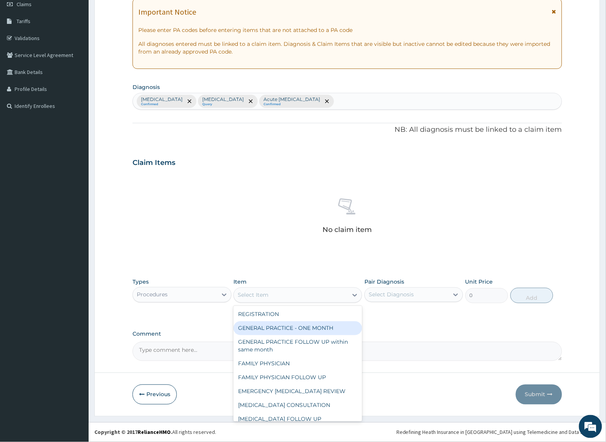
click at [332, 330] on div "GENERAL PRACTICE - ONE MONTH" at bounding box center [298, 328] width 129 height 14
type input "1500"
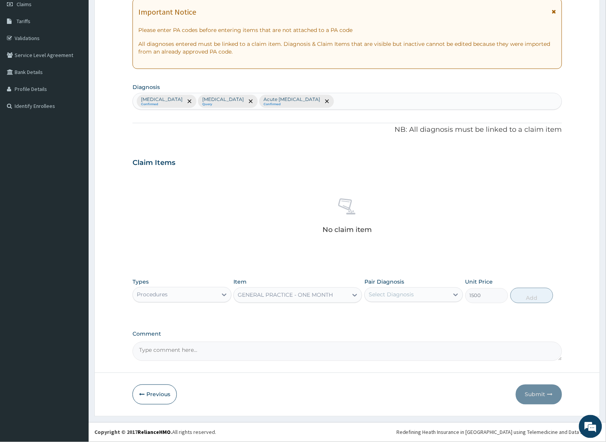
drag, startPoint x: 397, startPoint y: 300, endPoint x: 402, endPoint y: 304, distance: 6.5
click at [399, 302] on div "Select Diagnosis" at bounding box center [414, 294] width 99 height 15
drag, startPoint x: 401, startPoint y: 314, endPoint x: 410, endPoint y: 323, distance: 12.8
click at [409, 322] on div "Malaria" at bounding box center [414, 315] width 99 height 16
checkbox input "true"
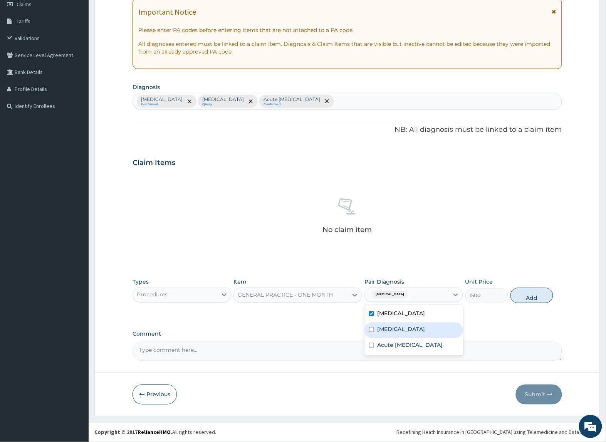
drag, startPoint x: 400, startPoint y: 332, endPoint x: 399, endPoint y: 342, distance: 10.4
click at [400, 337] on div "Sepsis" at bounding box center [414, 331] width 99 height 16
checkbox input "true"
drag, startPoint x: 402, startPoint y: 355, endPoint x: 527, endPoint y: 330, distance: 127.7
click at [425, 349] on label "Acute upper respiratory infection" at bounding box center [410, 345] width 66 height 8
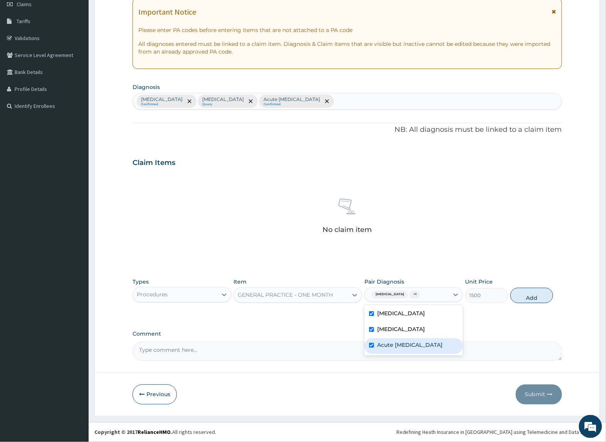
checkbox input "true"
click at [532, 296] on button "Add" at bounding box center [532, 295] width 43 height 15
type input "0"
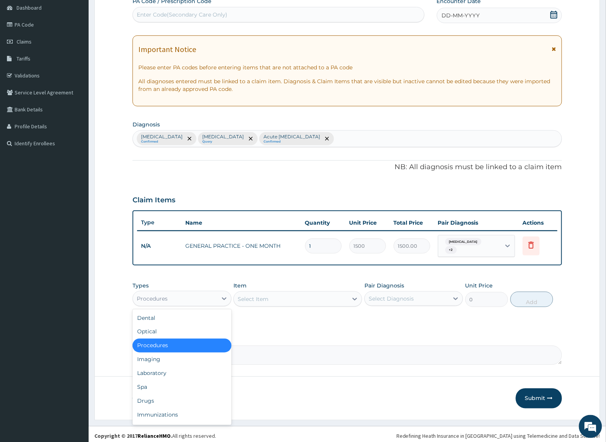
click at [193, 294] on div "Procedures" at bounding box center [175, 299] width 84 height 12
click at [197, 371] on div "Laboratory" at bounding box center [182, 374] width 99 height 14
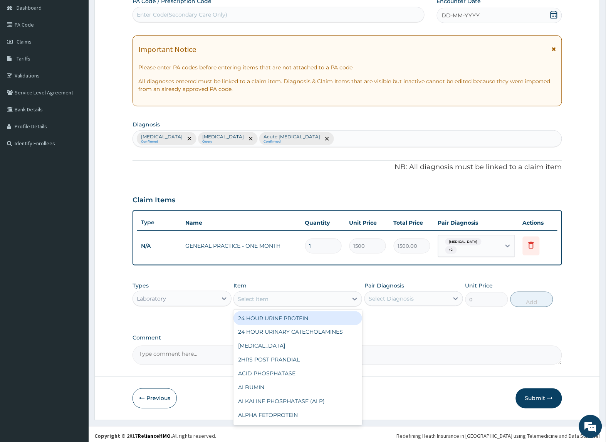
click at [303, 300] on div "Select Item" at bounding box center [291, 299] width 114 height 12
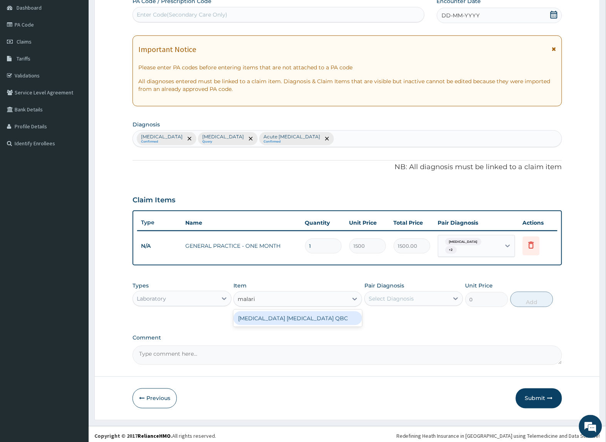
type input "malaria"
drag, startPoint x: 338, startPoint y: 315, endPoint x: 381, endPoint y: 315, distance: 42.8
click at [339, 315] on div "MALARIA PARASITE QBC" at bounding box center [298, 318] width 129 height 14
type input "1200"
drag, startPoint x: 420, startPoint y: 292, endPoint x: 448, endPoint y: 299, distance: 29.1
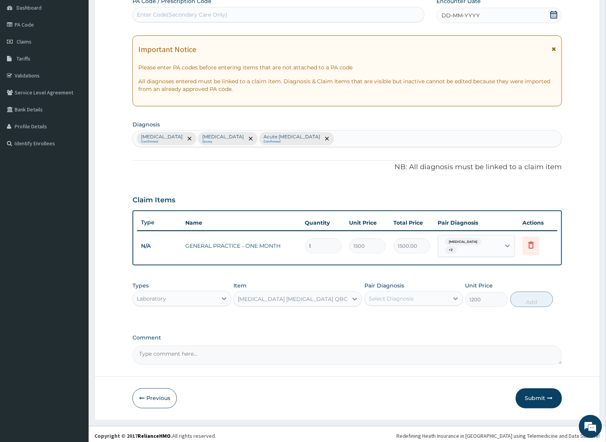
click at [428, 293] on div "Select Diagnosis" at bounding box center [407, 299] width 84 height 12
click at [444, 319] on div "Malaria" at bounding box center [414, 319] width 99 height 16
checkbox input "true"
click at [531, 292] on button "Add" at bounding box center [532, 299] width 43 height 15
type input "0"
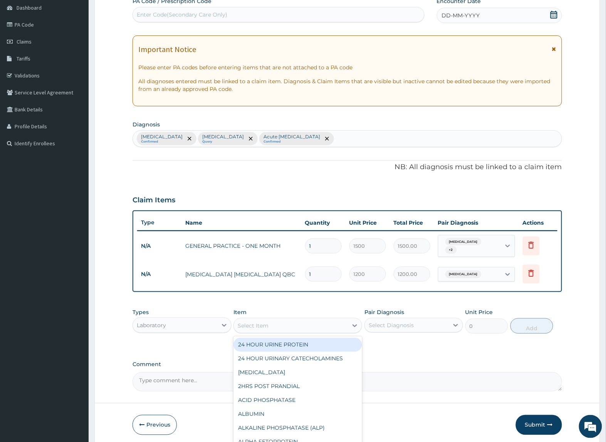
click at [305, 326] on div "Select Item" at bounding box center [291, 325] width 114 height 12
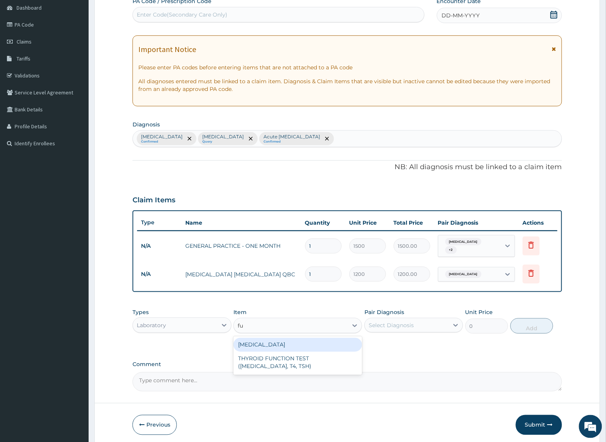
type input "ful"
click at [304, 343] on div "FULL BLOOD COUNT" at bounding box center [298, 345] width 129 height 14
type input "2500"
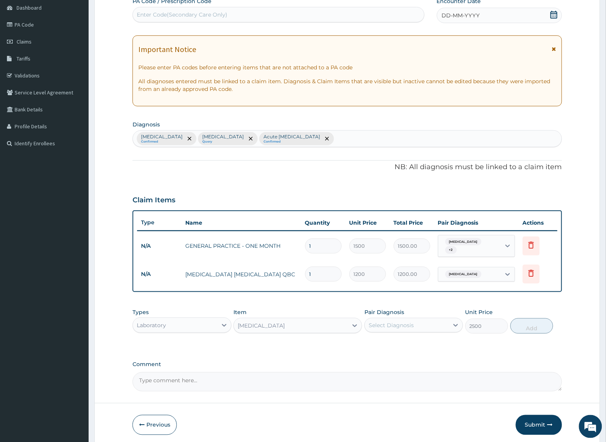
drag, startPoint x: 424, startPoint y: 326, endPoint x: 430, endPoint y: 326, distance: 6.2
click at [429, 326] on div "Select Diagnosis" at bounding box center [407, 325] width 84 height 12
drag, startPoint x: 415, startPoint y: 361, endPoint x: 425, endPoint y: 367, distance: 11.2
click at [424, 367] on div "Malaria Sepsis Acute upper respiratory infection" at bounding box center [414, 361] width 99 height 50
drag, startPoint x: 422, startPoint y: 374, endPoint x: 434, endPoint y: 375, distance: 12.4
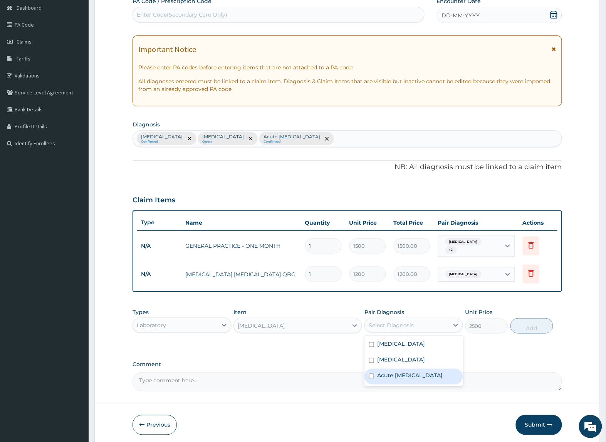
click at [424, 374] on label "Acute upper respiratory infection" at bounding box center [410, 376] width 66 height 8
checkbox input "true"
click at [434, 363] on div "Sepsis" at bounding box center [414, 361] width 99 height 16
checkbox input "true"
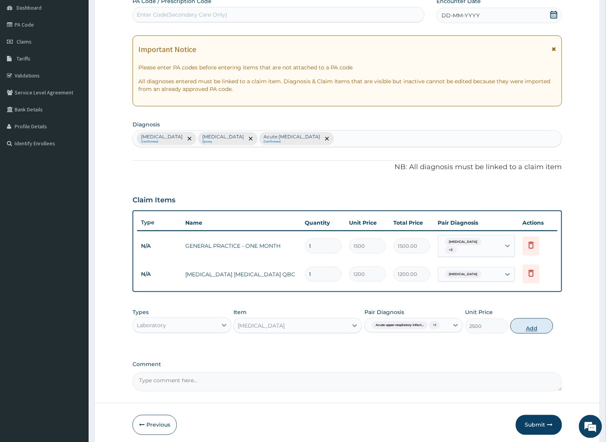
click at [535, 331] on button "Add" at bounding box center [532, 325] width 43 height 15
type input "0"
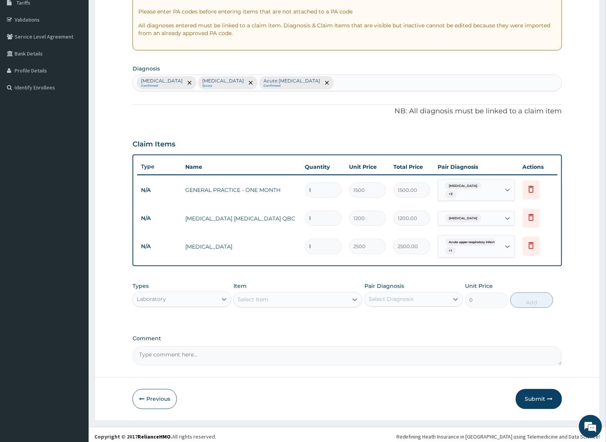
scroll to position [133, 0]
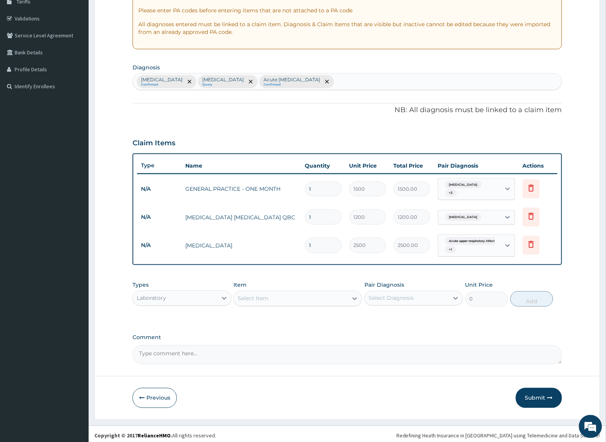
click at [175, 294] on div "Laboratory" at bounding box center [175, 298] width 84 height 12
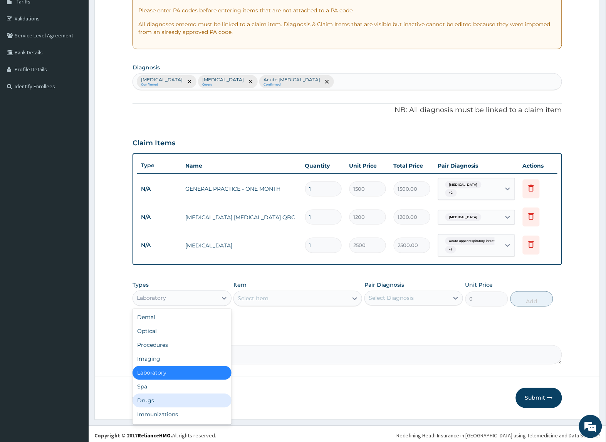
click at [180, 398] on div "Drugs" at bounding box center [182, 401] width 99 height 14
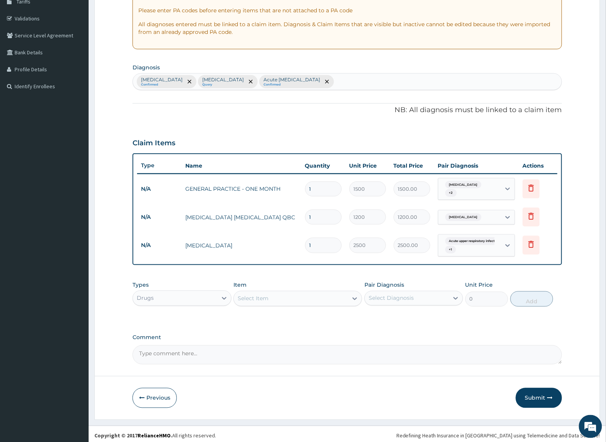
click at [315, 295] on div "Select Item" at bounding box center [291, 299] width 114 height 12
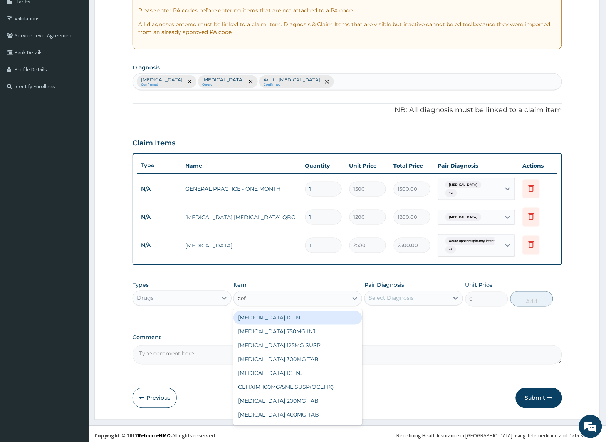
type input "cefi"
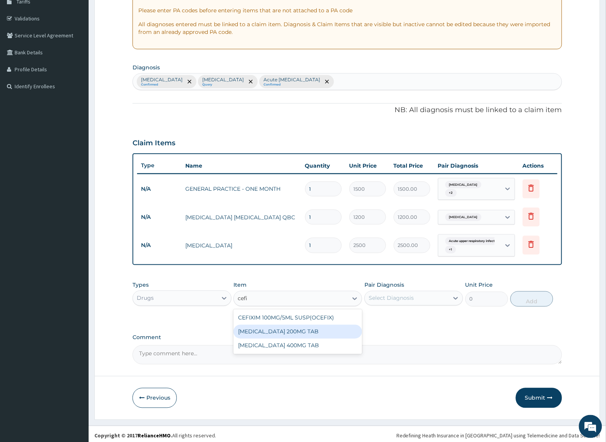
click at [333, 331] on div "[MEDICAL_DATA] 200MG TAB" at bounding box center [298, 332] width 129 height 14
type input "203.28"
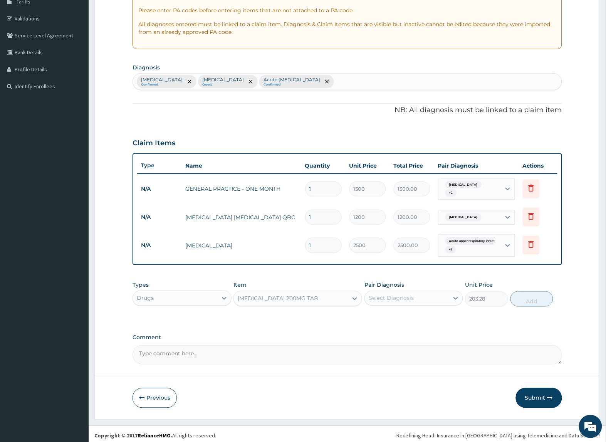
click at [426, 294] on div "Select Diagnosis" at bounding box center [407, 298] width 84 height 12
click at [415, 326] on div "Sepsis" at bounding box center [414, 334] width 99 height 16
checkbox input "true"
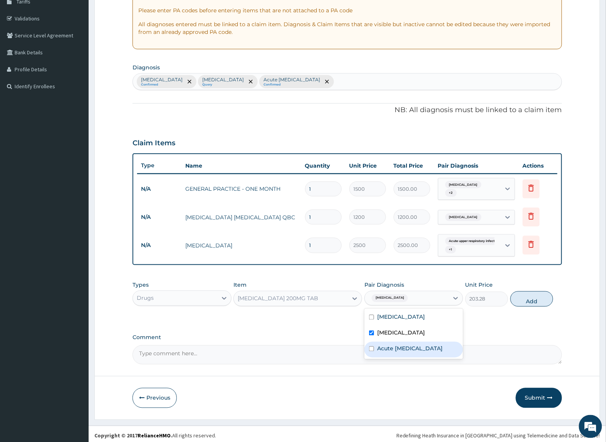
drag, startPoint x: 413, startPoint y: 343, endPoint x: 462, endPoint y: 338, distance: 48.9
click at [419, 345] on label "Acute upper respiratory infection" at bounding box center [410, 349] width 66 height 8
checkbox input "true"
click at [541, 297] on button "Add" at bounding box center [532, 298] width 43 height 15
type input "0"
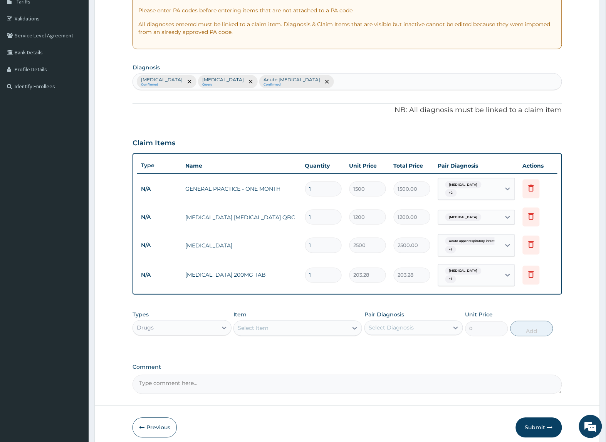
drag, startPoint x: 323, startPoint y: 269, endPoint x: 218, endPoint y: 268, distance: 105.2
click at [218, 268] on tr "N/A CEFIXIME 200MG TAB 1 203.28 203.28 Sepsis + 1 Delete" at bounding box center [347, 276] width 420 height 30
type input "7"
type input "1422.96"
type input "7"
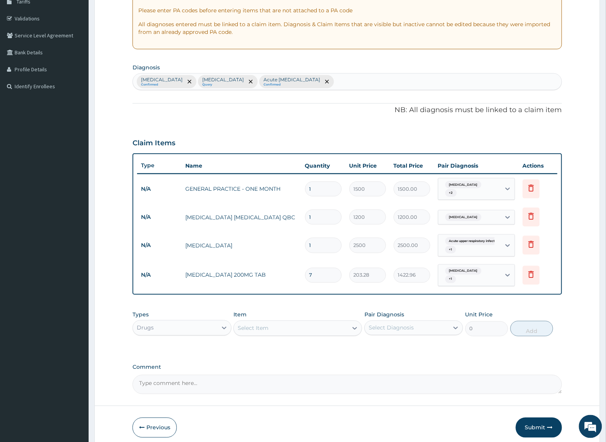
drag, startPoint x: 236, startPoint y: 302, endPoint x: 309, endPoint y: 315, distance: 74.8
click at [237, 307] on div "Types Drugs Item Select Item Pair Diagnosis Select Diagnosis Unit Price 0 Add" at bounding box center [347, 323] width 429 height 33
click at [274, 326] on div "Select Item" at bounding box center [291, 328] width 114 height 12
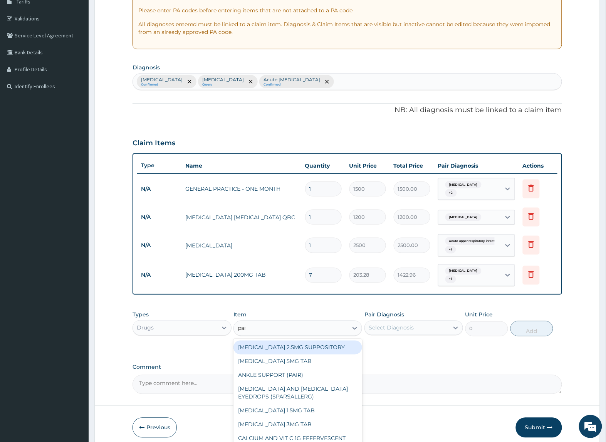
type input "parace"
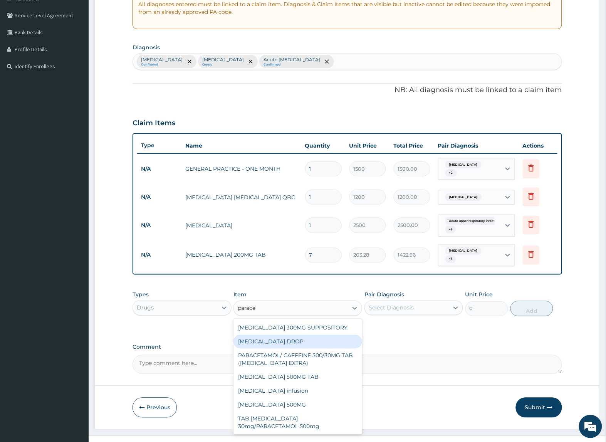
scroll to position [160, 0]
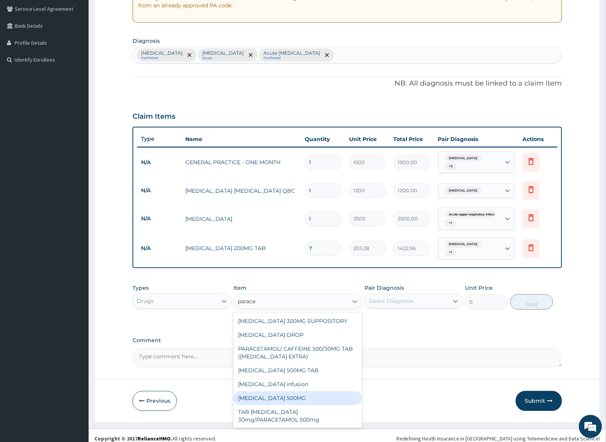
click at [317, 393] on div "[MEDICAL_DATA] 500MG" at bounding box center [298, 399] width 129 height 14
type input "10"
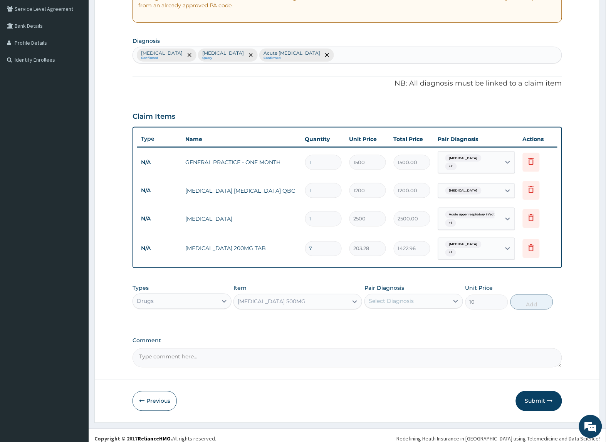
click at [399, 298] on div "Select Diagnosis" at bounding box center [391, 302] width 45 height 8
click at [399, 317] on div "Malaria" at bounding box center [414, 321] width 99 height 16
checkbox input "true"
click at [524, 296] on button "Add" at bounding box center [532, 301] width 43 height 15
type input "0"
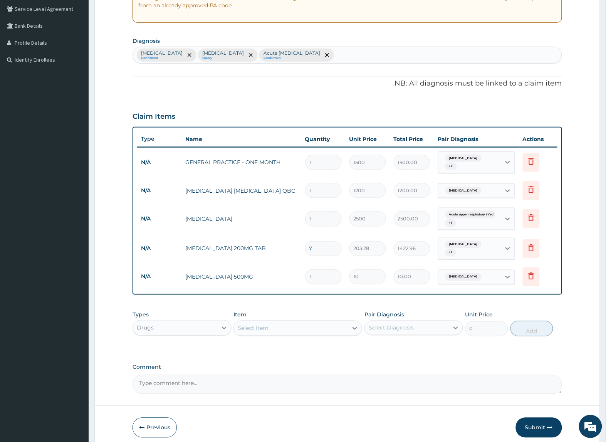
type input "12"
type input "120.00"
type input "12"
click at [315, 311] on div "Item Select Item" at bounding box center [298, 323] width 129 height 25
click at [322, 324] on div "Select Item" at bounding box center [291, 328] width 114 height 12
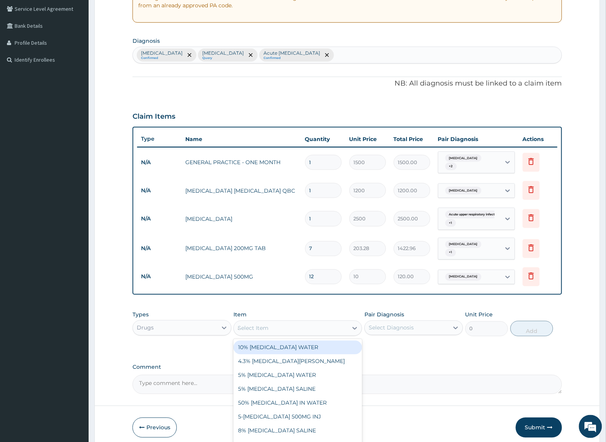
type input "artee"
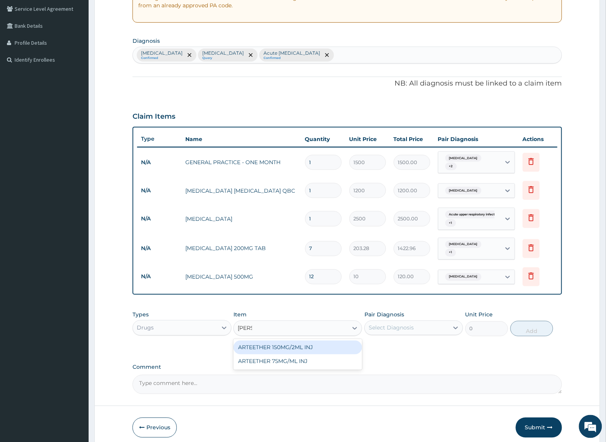
click at [314, 341] on div "ARTEETHER 150MG/2ML INJ" at bounding box center [298, 348] width 129 height 14
type input "1108.8"
click at [376, 324] on div "Select Diagnosis" at bounding box center [391, 328] width 45 height 8
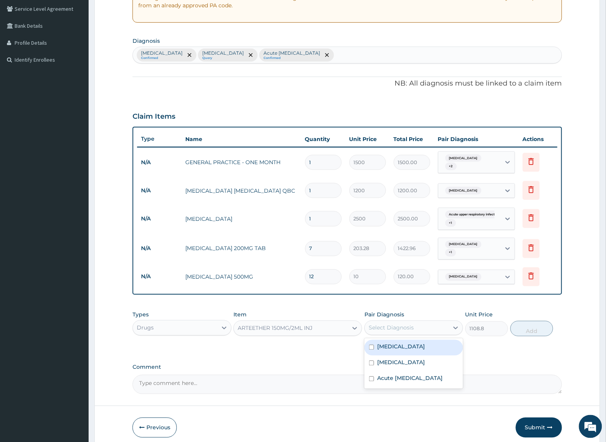
drag, startPoint x: 380, startPoint y: 341, endPoint x: 411, endPoint y: 344, distance: 30.6
click at [382, 343] on label "Malaria" at bounding box center [401, 347] width 48 height 8
checkbox input "true"
click at [525, 322] on button "Add" at bounding box center [532, 328] width 43 height 15
type input "0"
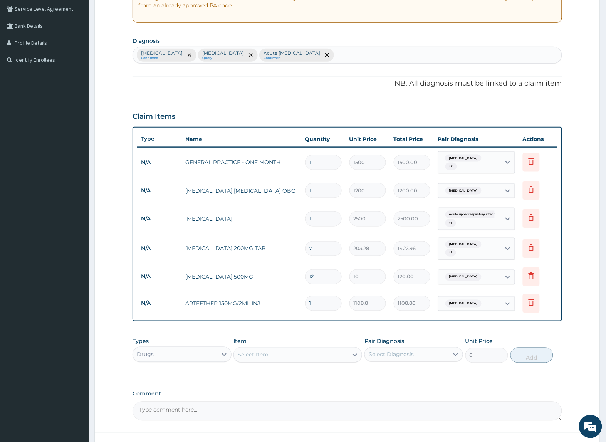
drag, startPoint x: 321, startPoint y: 297, endPoint x: 252, endPoint y: 296, distance: 68.6
click at [252, 296] on tr "N/A ARTEETHER 150MG/2ML INJ 1 1108.8 1108.80 Malaria Delete" at bounding box center [347, 303] width 420 height 27
type input "3"
type input "3326.40"
type input "3"
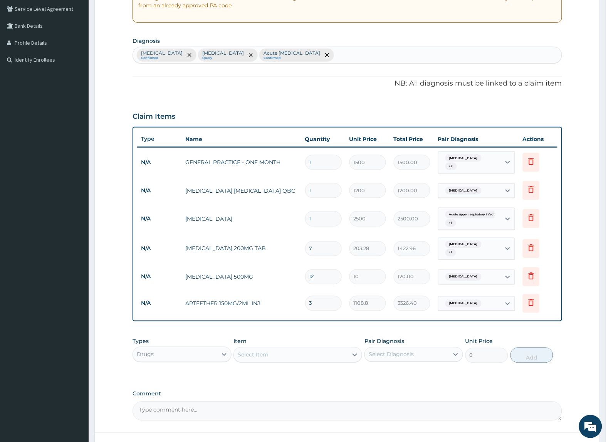
click at [253, 326] on div "PA Code / Prescription Code Enter Code(Secondary Care Only) Encounter Date DD-M…" at bounding box center [347, 167] width 429 height 507
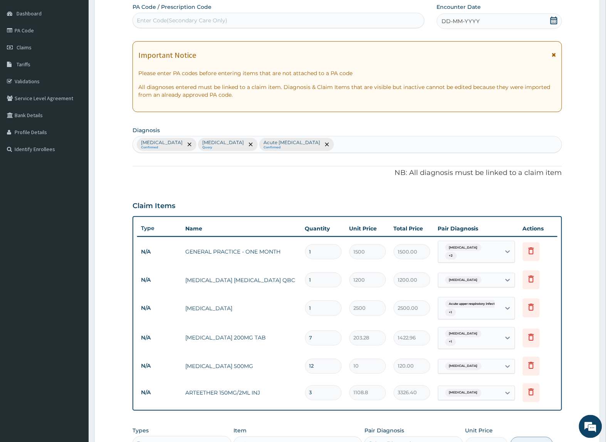
scroll to position [0, 0]
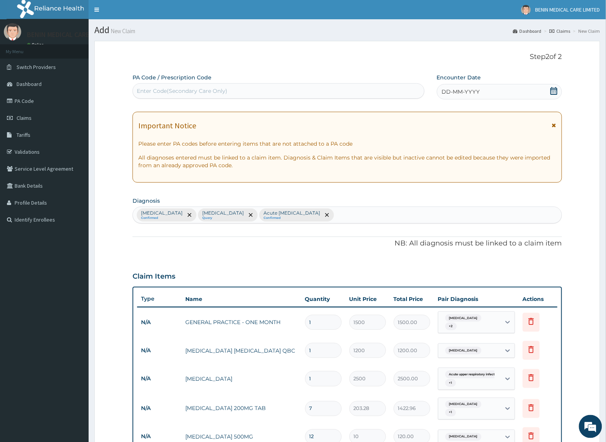
click at [448, 92] on span "DD-MM-YYYY" at bounding box center [461, 92] width 38 height 8
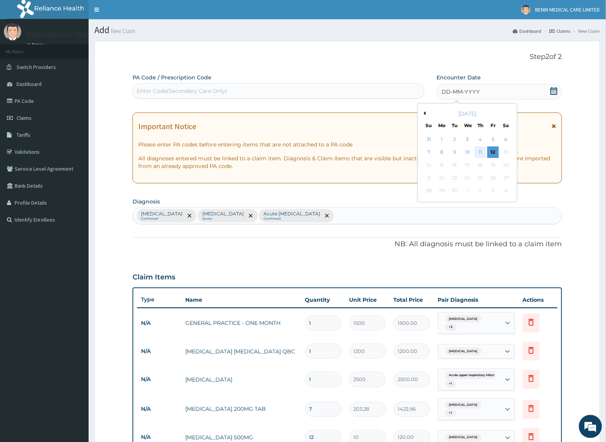
click at [479, 153] on div "11" at bounding box center [481, 153] width 12 height 12
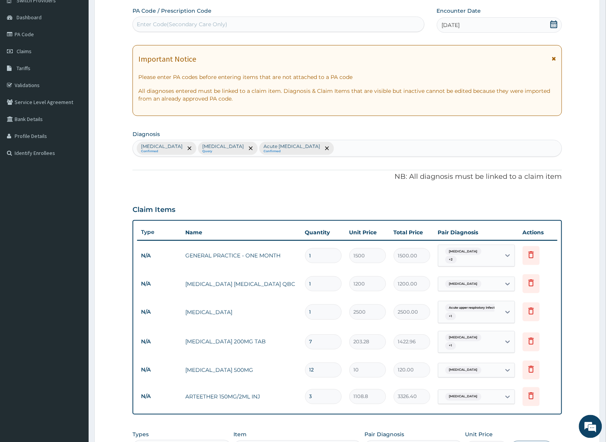
scroll to position [213, 0]
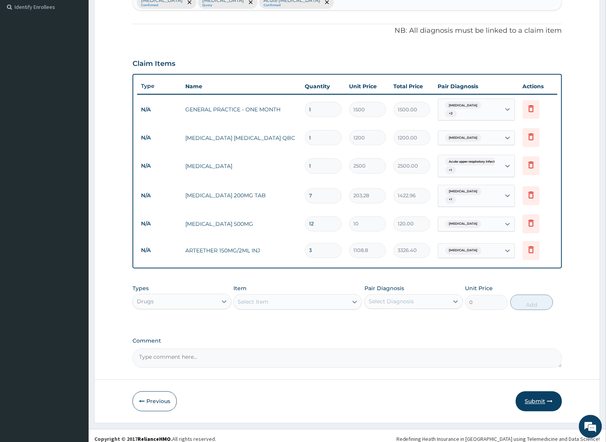
click at [530, 393] on button "Submit" at bounding box center [539, 402] width 46 height 20
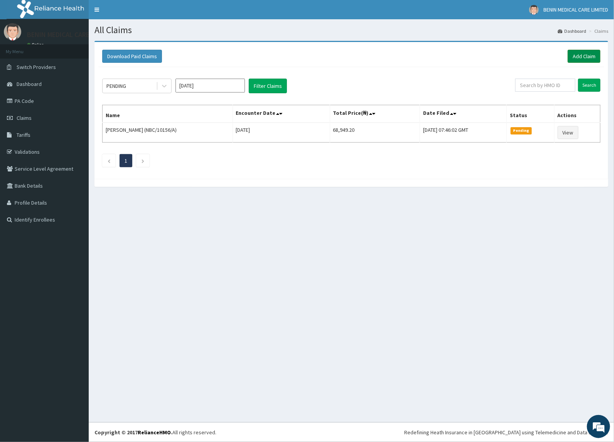
click at [578, 56] on link "Add Claim" at bounding box center [583, 56] width 33 height 13
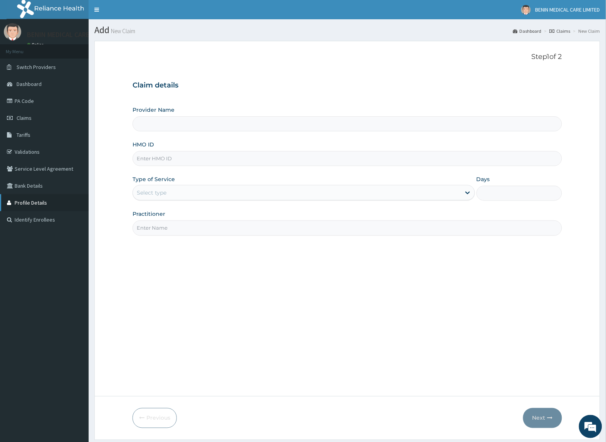
type input "BENIN MEDICAL CARE LIMITED"
click at [165, 161] on input "HMO ID" at bounding box center [347, 158] width 429 height 15
paste input "NBC/10045/F"
click at [147, 157] on input "NBC/10045/F" at bounding box center [347, 158] width 429 height 15
type input "NBC/10045/F"
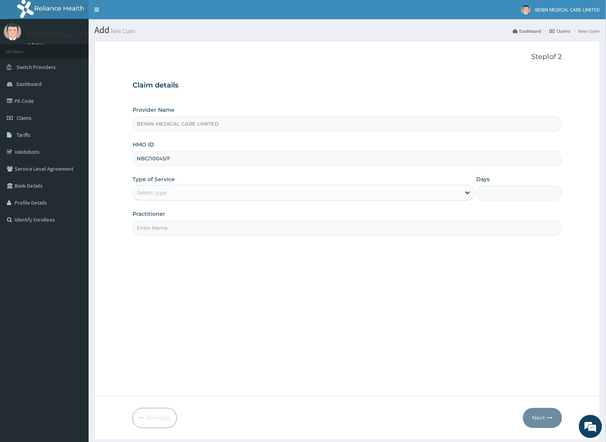
drag, startPoint x: 118, startPoint y: 187, endPoint x: 141, endPoint y: 200, distance: 25.9
click at [118, 189] on form "Step 1 of 2 Claim details Provider Name BENIN MEDICAL CARE LIMITED HMO ID NBC/1…" at bounding box center [347, 240] width 506 height 399
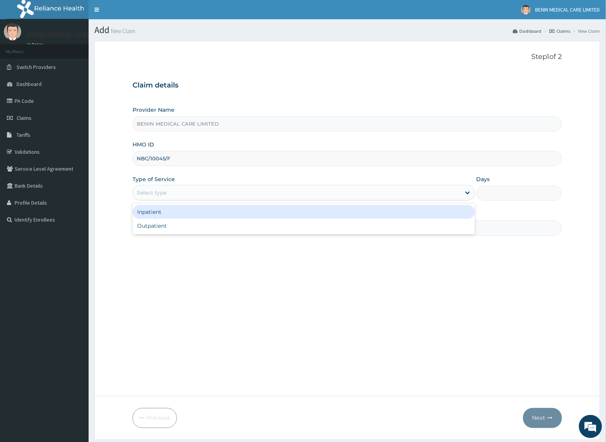
click at [149, 196] on div "Select type" at bounding box center [152, 193] width 30 height 8
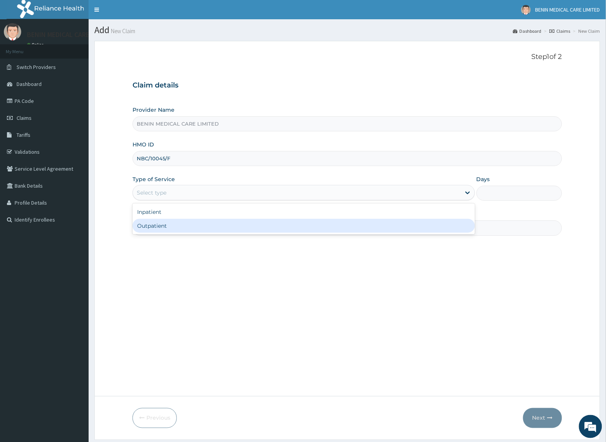
click at [150, 234] on div "Inpatient Outpatient" at bounding box center [304, 218] width 342 height 31
click at [151, 226] on div "Outpatient" at bounding box center [304, 226] width 342 height 14
type input "1"
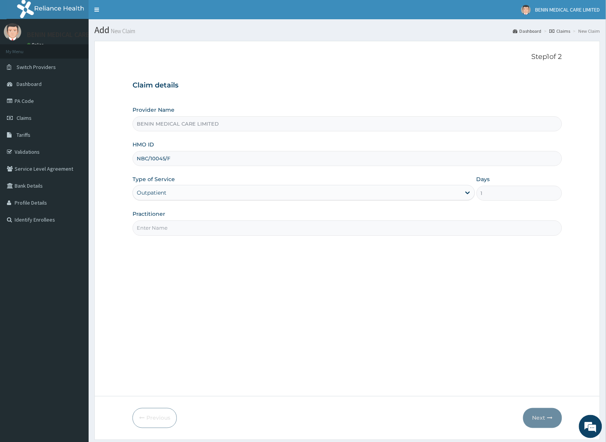
click at [151, 226] on input "Practitioner" at bounding box center [347, 227] width 429 height 15
type input "USIOSEFE EHIMWENMA TESLIM"
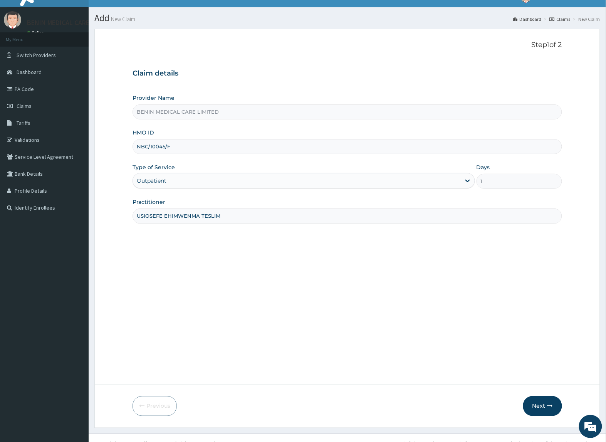
scroll to position [24, 0]
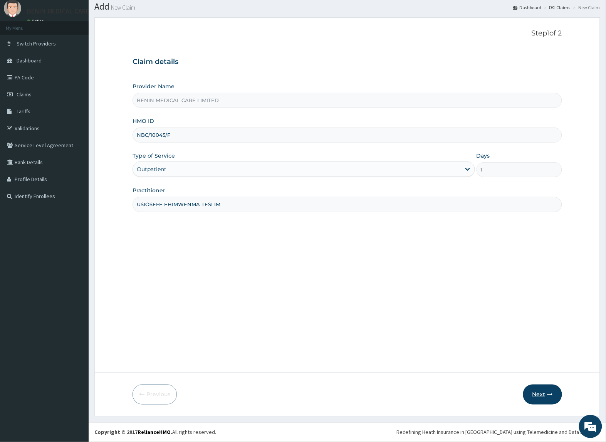
click at [548, 394] on icon "button" at bounding box center [550, 394] width 5 height 5
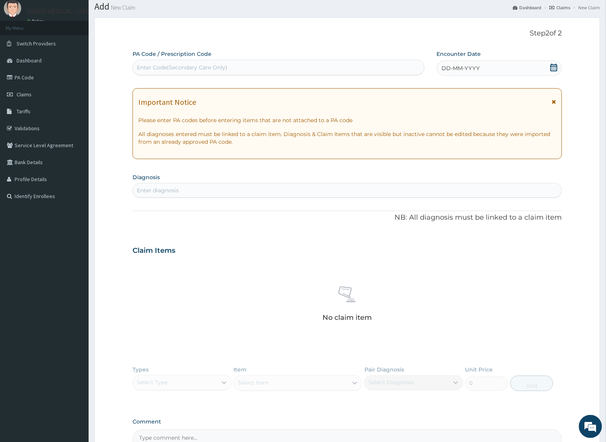
scroll to position [0, 0]
drag, startPoint x: 223, startPoint y: 182, endPoint x: 223, endPoint y: 186, distance: 4.6
click at [223, 186] on section "Diagnosis Enter diagnosis" at bounding box center [347, 184] width 429 height 26
click at [164, 190] on div "Enter diagnosis" at bounding box center [158, 191] width 42 height 8
type input "allergy"
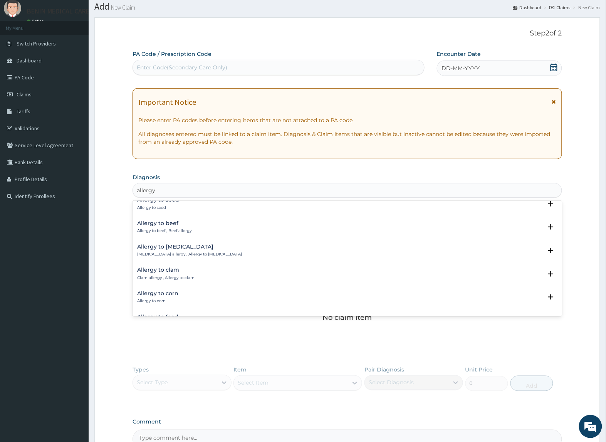
scroll to position [193, 0]
click at [157, 274] on h4 "Allergy to dust" at bounding box center [164, 273] width 55 height 6
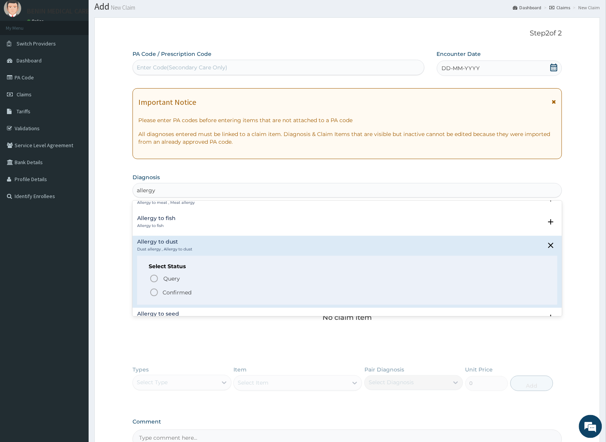
scroll to position [241, 0]
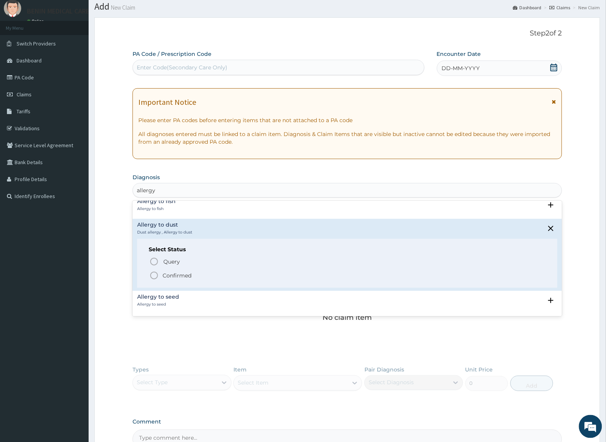
click at [157, 276] on icon "status option filled" at bounding box center [154, 275] width 9 height 9
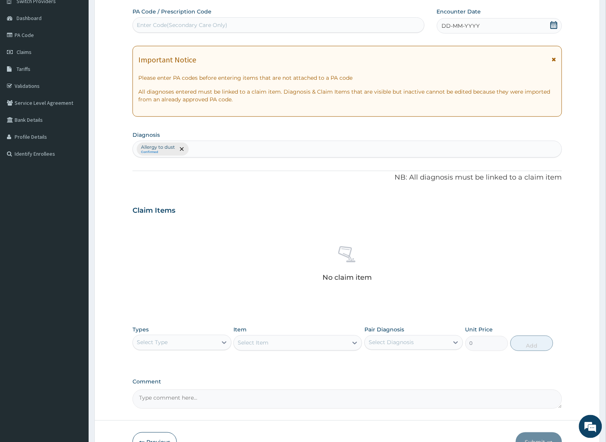
scroll to position [114, 0]
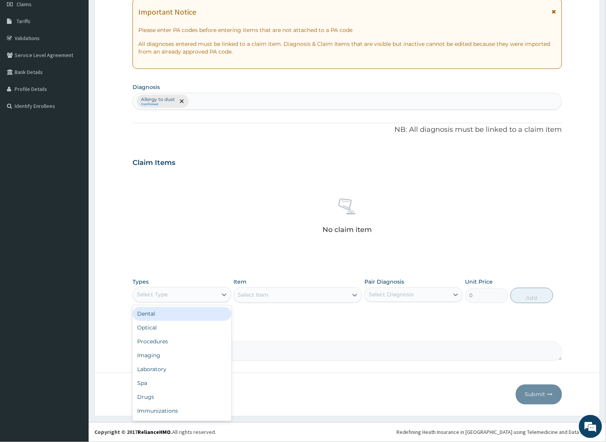
click at [205, 295] on div "Select Type" at bounding box center [175, 295] width 84 height 12
click at [201, 345] on div "Procedures" at bounding box center [182, 342] width 99 height 14
click at [296, 298] on div "Select Item" at bounding box center [291, 295] width 114 height 12
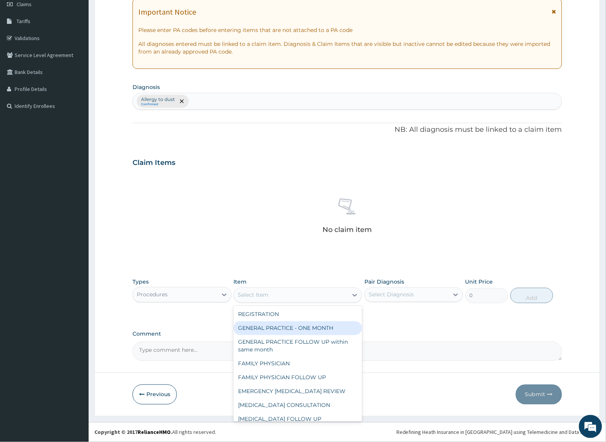
click at [292, 322] on div "GENERAL PRACTICE - ONE MONTH" at bounding box center [298, 328] width 129 height 14
type input "1500"
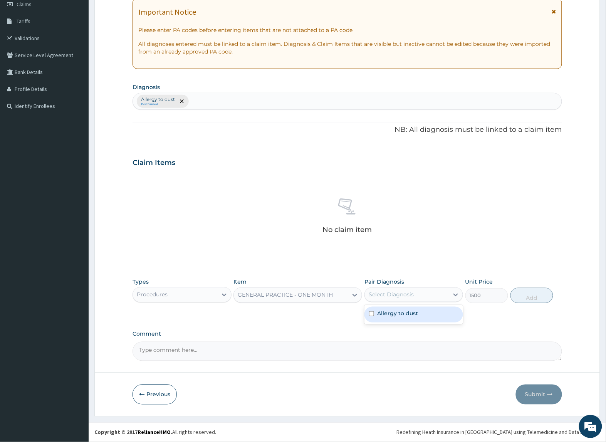
click at [432, 294] on div "Select Diagnosis" at bounding box center [407, 295] width 84 height 12
click at [432, 315] on div "Allergy to dust" at bounding box center [414, 315] width 99 height 16
checkbox input "true"
click at [532, 302] on button "Add" at bounding box center [532, 295] width 43 height 15
type input "0"
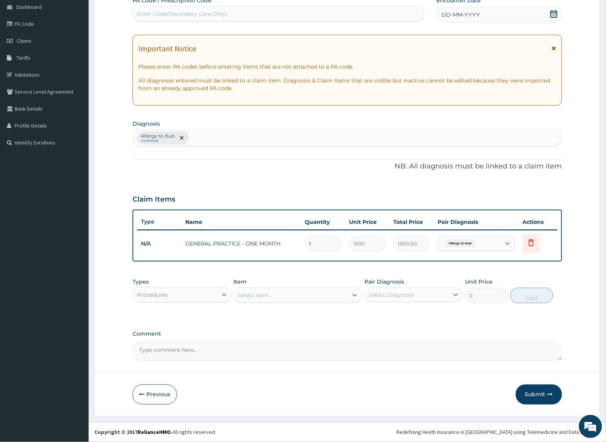
scroll to position [76, 0]
drag, startPoint x: 151, startPoint y: 297, endPoint x: 263, endPoint y: 356, distance: 126.7
click at [152, 300] on div "Procedures" at bounding box center [175, 295] width 84 height 12
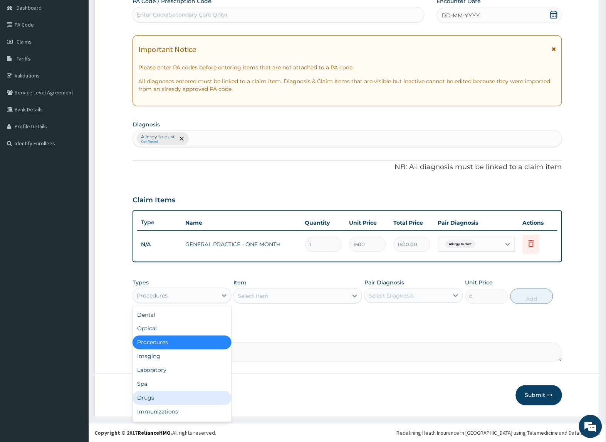
click at [185, 395] on div "Drugs" at bounding box center [182, 398] width 99 height 14
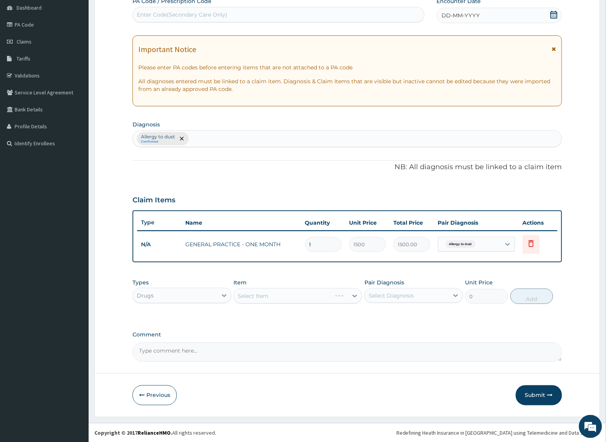
click at [265, 299] on div "Select Item" at bounding box center [298, 295] width 129 height 15
click at [265, 301] on div "Select Item" at bounding box center [291, 296] width 114 height 12
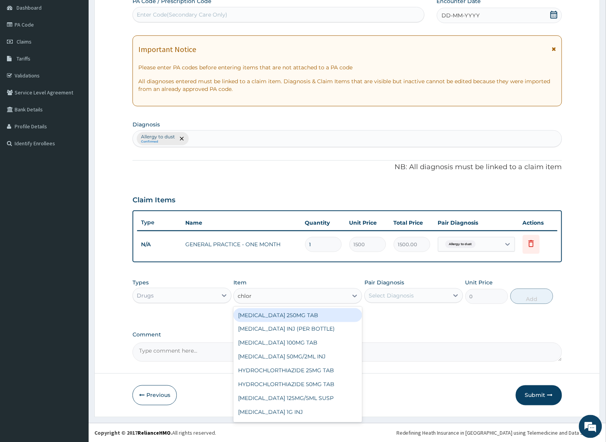
type input "chlorp"
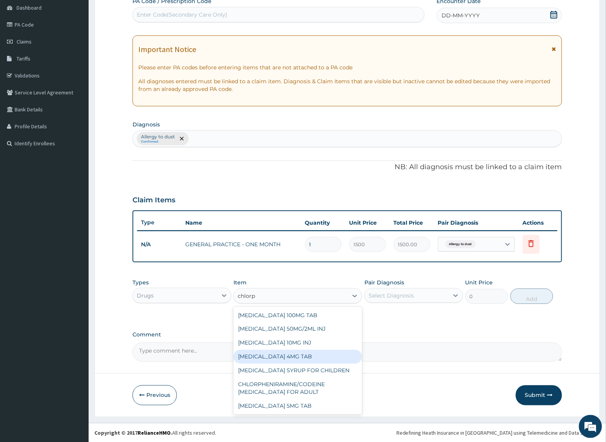
click at [268, 353] on div "CHLORPHENIRAMINE 4MG TAB" at bounding box center [298, 357] width 129 height 14
type input "4.62"
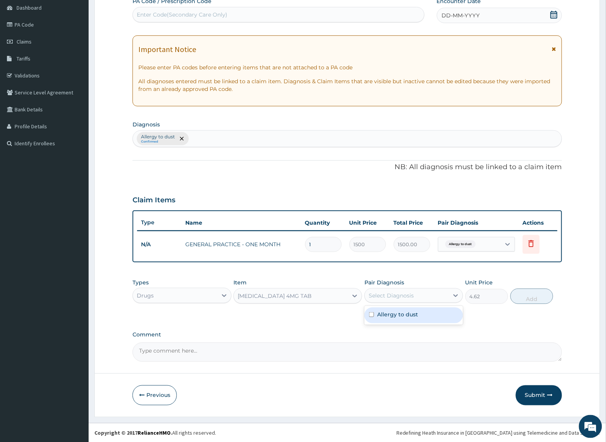
click at [432, 295] on div "Select Diagnosis" at bounding box center [407, 295] width 84 height 12
drag, startPoint x: 419, startPoint y: 317, endPoint x: 446, endPoint y: 315, distance: 27.1
click at [419, 317] on div "Allergy to dust" at bounding box center [414, 316] width 99 height 16
checkbox input "true"
click at [532, 301] on button "Add" at bounding box center [532, 296] width 43 height 15
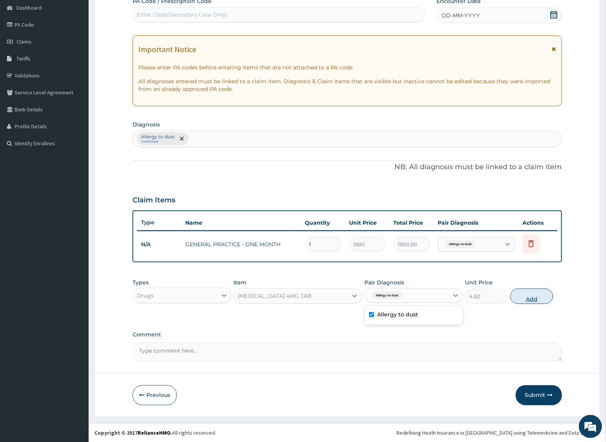
type input "0"
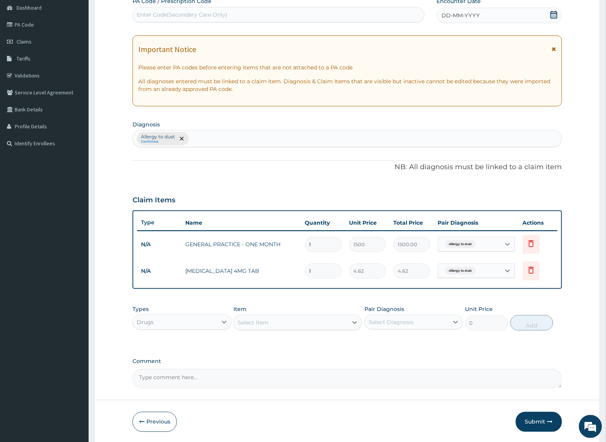
drag, startPoint x: 321, startPoint y: 266, endPoint x: 251, endPoint y: 267, distance: 69.8
click at [251, 267] on tr "N/A CHLORPHENIRAMINE 4MG TAB 1 4.62 4.62 Allergy to dust Delete" at bounding box center [347, 271] width 420 height 27
type input "3"
type input "13.86"
type input "3"
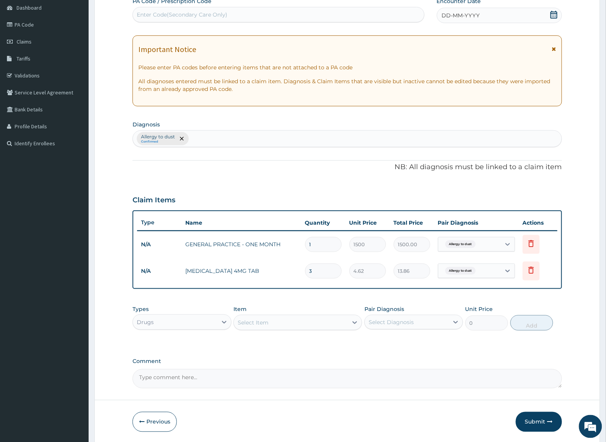
click at [286, 309] on div "Item Select Item" at bounding box center [298, 317] width 129 height 25
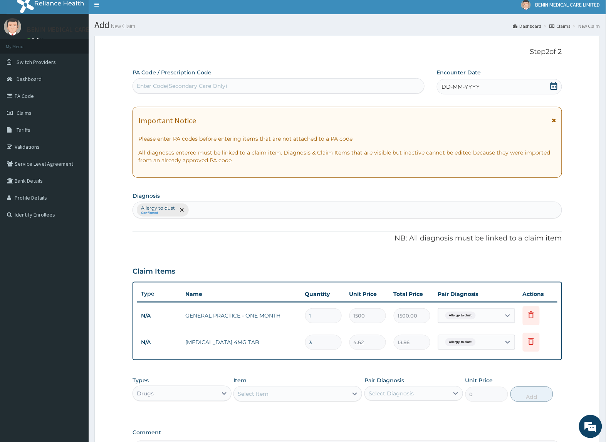
scroll to position [0, 0]
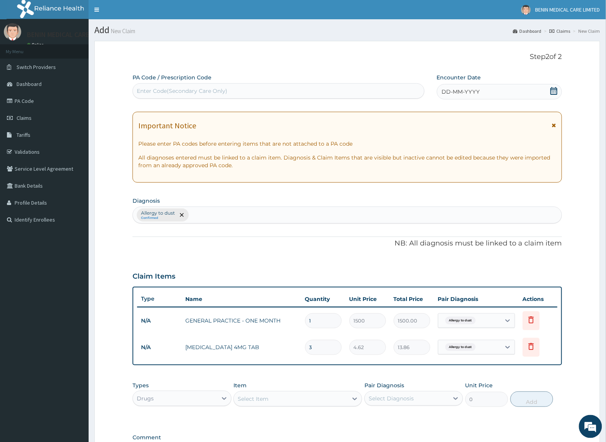
click at [446, 89] on span "DD-MM-YYYY" at bounding box center [461, 92] width 38 height 8
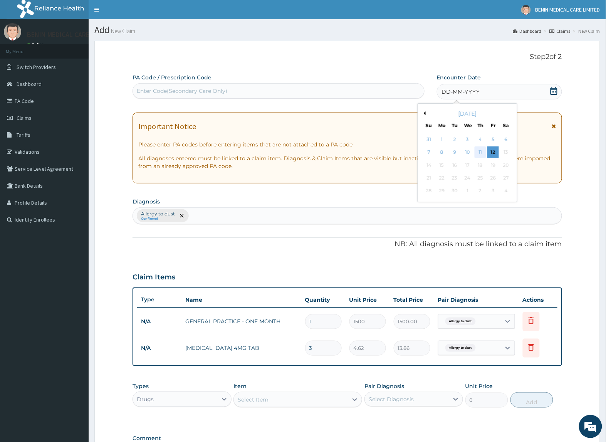
click at [479, 153] on div "11" at bounding box center [481, 153] width 12 height 12
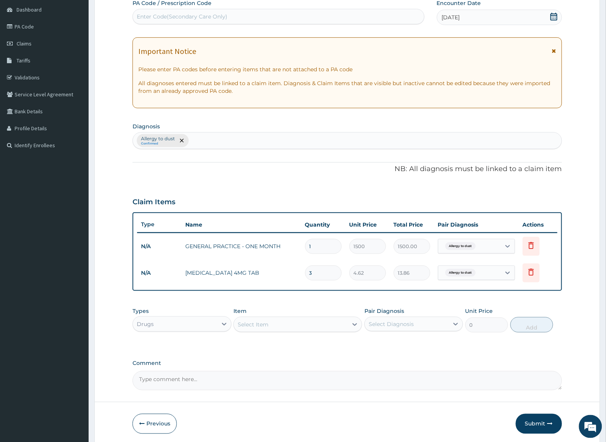
scroll to position [103, 0]
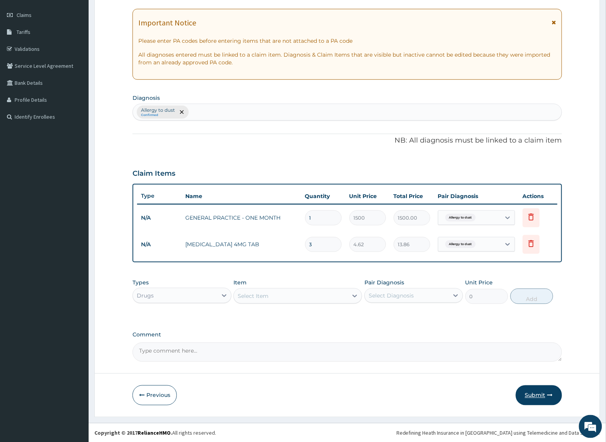
click at [529, 390] on button "Submit" at bounding box center [539, 395] width 46 height 20
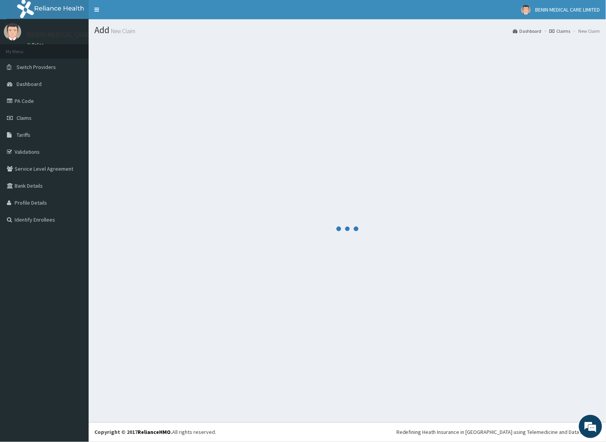
scroll to position [0, 0]
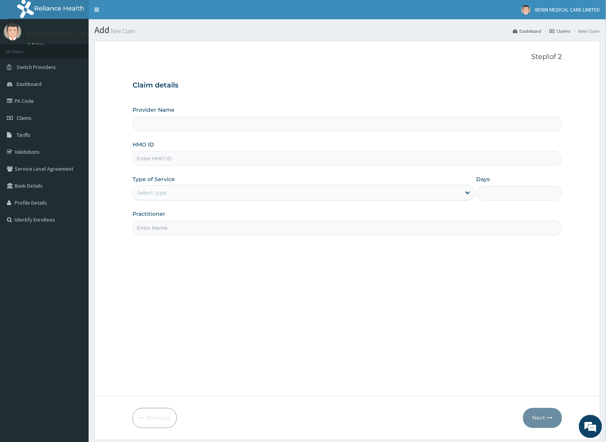
type input "BENIN MEDICAL CARE LIMITED"
click at [208, 152] on input "HMO ID" at bounding box center [347, 158] width 429 height 15
paste input "SKN/10173/B"
click at [143, 161] on input "SKN/10173/B" at bounding box center [347, 158] width 429 height 15
click at [145, 158] on input "SKN/10173/B" at bounding box center [347, 158] width 429 height 15
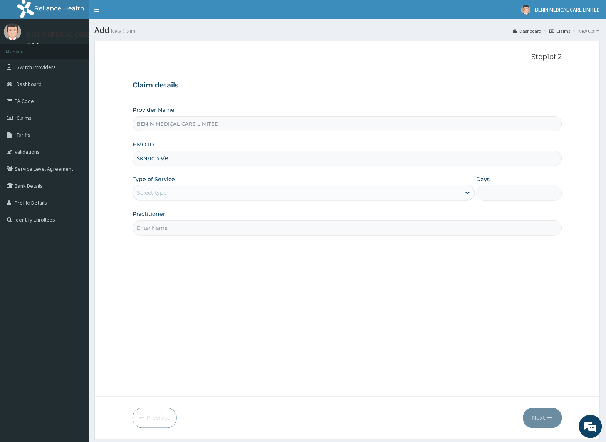
type input "SKN/10173/B"
drag, startPoint x: 120, startPoint y: 192, endPoint x: 157, endPoint y: 200, distance: 38.2
click at [120, 192] on form "Step 1 of 2 Claim details Provider Name BENIN MEDICAL CARE LIMITED HMO ID SKN/1…" at bounding box center [347, 240] width 506 height 399
click at [157, 198] on div "Select type" at bounding box center [297, 193] width 328 height 12
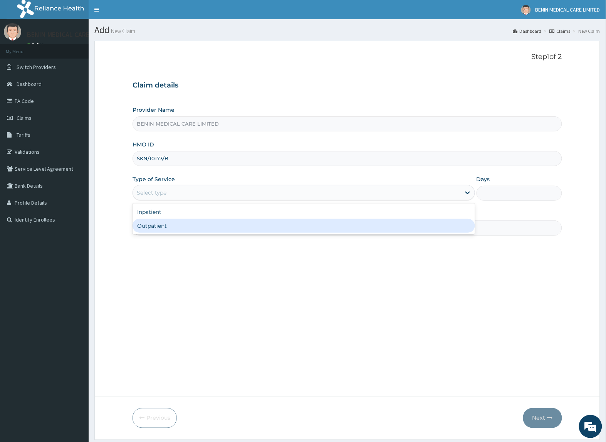
click at [162, 232] on div "Outpatient" at bounding box center [304, 226] width 342 height 14
type input "1"
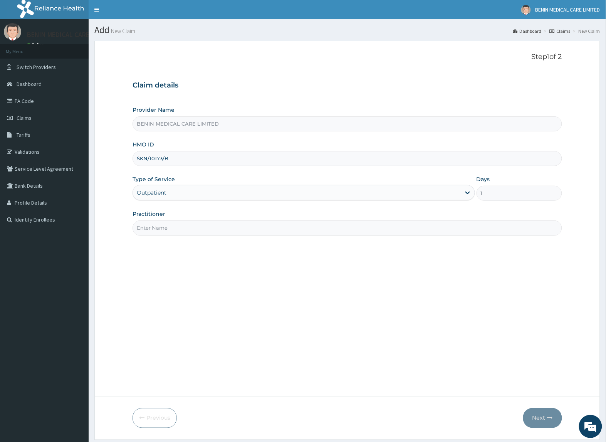
click at [182, 231] on input "Practitioner" at bounding box center [347, 227] width 429 height 15
type input "UDEGBE EYIMOFE PETRA"
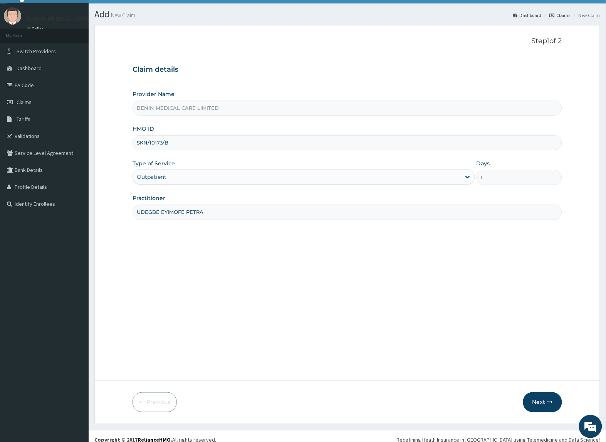
scroll to position [24, 0]
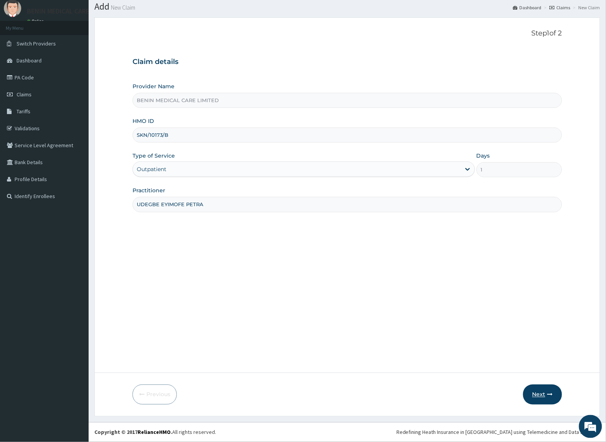
click at [543, 395] on button "Next" at bounding box center [542, 395] width 39 height 20
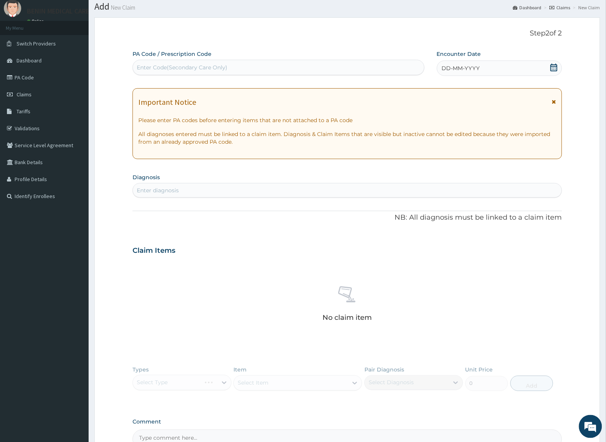
scroll to position [0, 0]
click at [198, 66] on div "Enter Code(Secondary Care Only)" at bounding box center [182, 68] width 91 height 8
paste input "PA/3E7B91"
type input "PA/3E7B91"
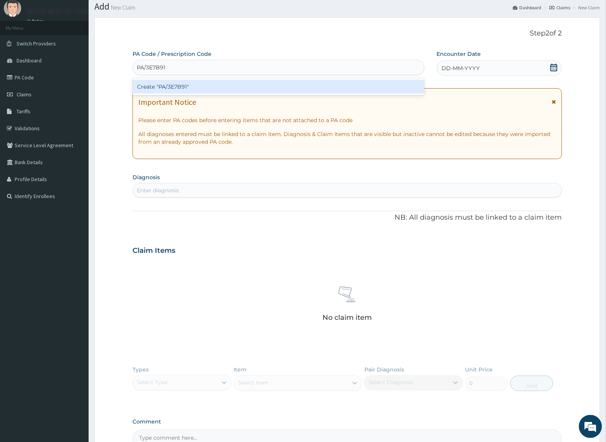
click at [196, 84] on div "Create "PA/3E7B91"" at bounding box center [279, 87] width 292 height 14
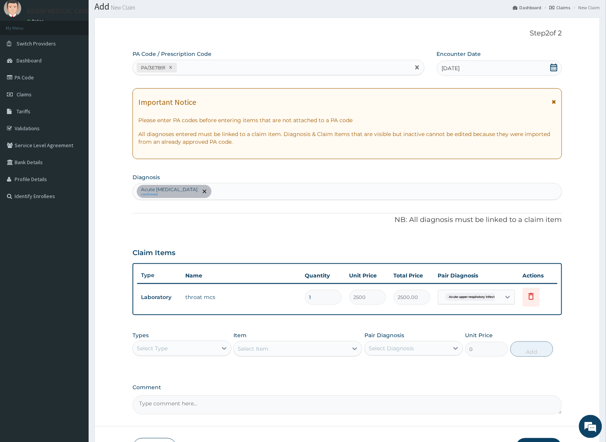
click at [236, 68] on div "PA/3E7B91" at bounding box center [271, 67] width 277 height 13
paste input "PA/54E88C"
type input "PA/54E88C"
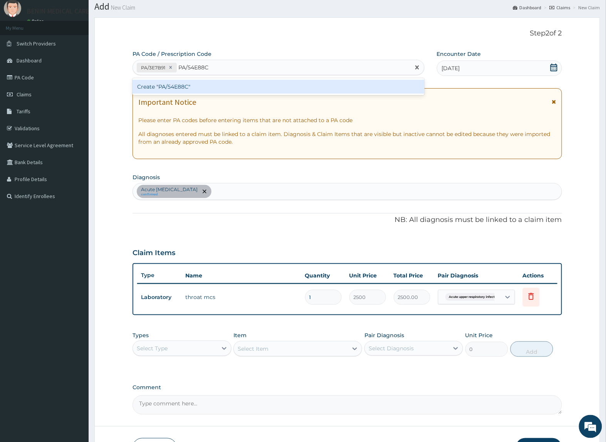
click at [232, 81] on div "Create "PA/54E88C"" at bounding box center [279, 87] width 292 height 14
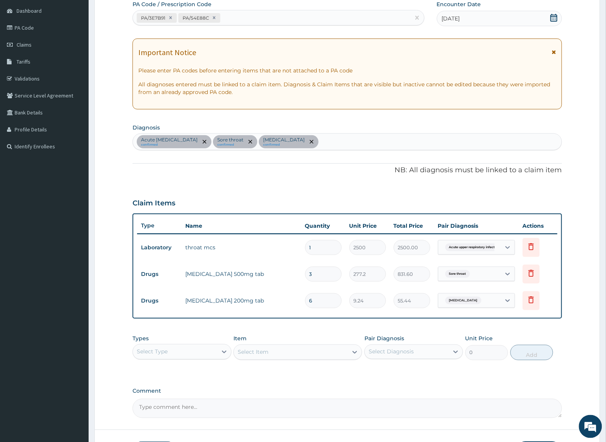
scroll to position [120, 0]
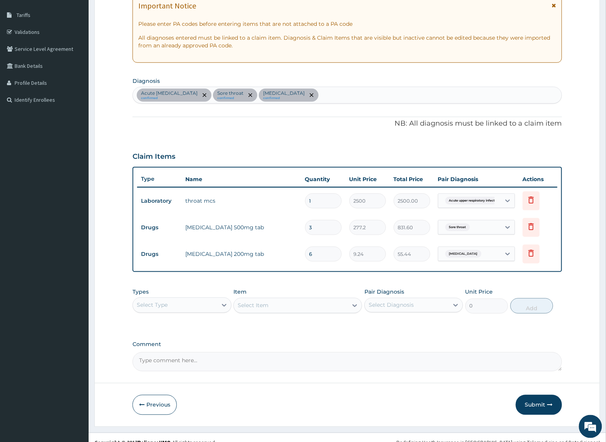
drag, startPoint x: 224, startPoint y: 305, endPoint x: 209, endPoint y: 312, distance: 16.0
click at [222, 305] on icon at bounding box center [224, 305] width 8 height 8
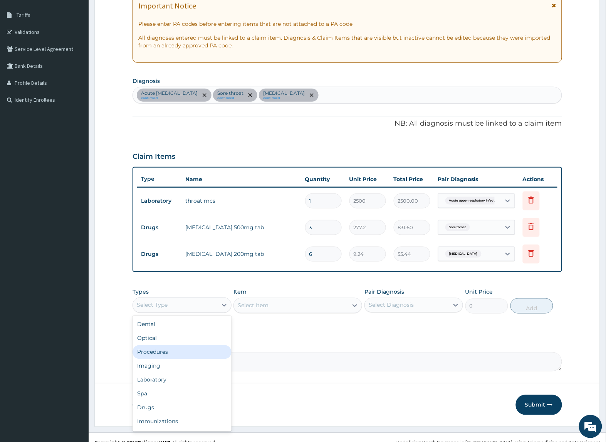
drag, startPoint x: 197, startPoint y: 351, endPoint x: 269, endPoint y: 333, distance: 74.7
click at [196, 351] on div "Procedures" at bounding box center [182, 352] width 99 height 14
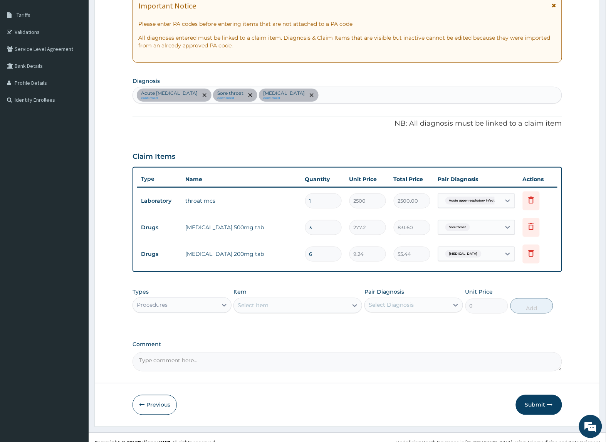
click at [331, 307] on div "Select Item" at bounding box center [291, 305] width 114 height 12
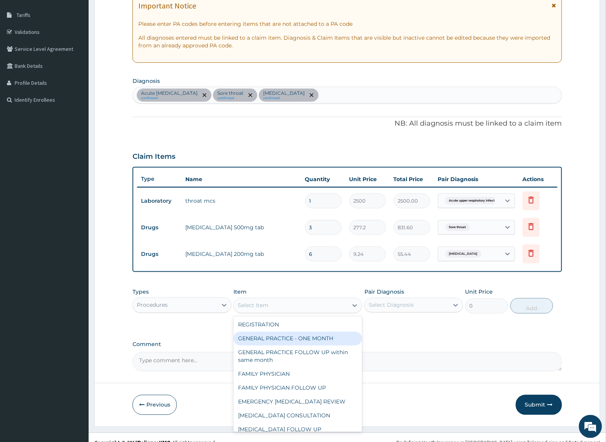
click at [332, 332] on div "GENERAL PRACTICE - ONE MONTH" at bounding box center [298, 339] width 129 height 14
type input "1500"
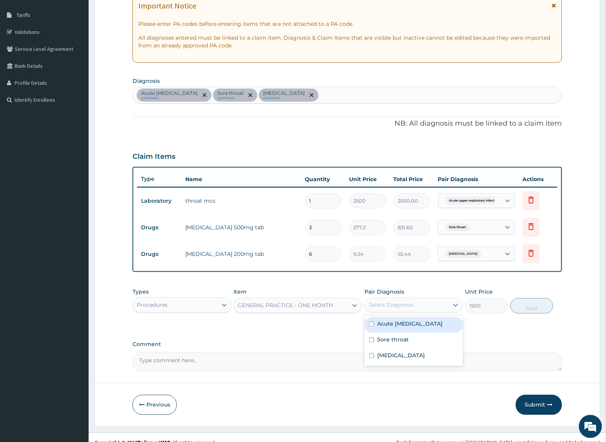
click at [394, 311] on div "Select Diagnosis" at bounding box center [407, 305] width 84 height 12
drag, startPoint x: 394, startPoint y: 323, endPoint x: 398, endPoint y: 328, distance: 6.9
click at [395, 323] on label "Acute upper respiratory infection" at bounding box center [410, 324] width 66 height 8
checkbox input "true"
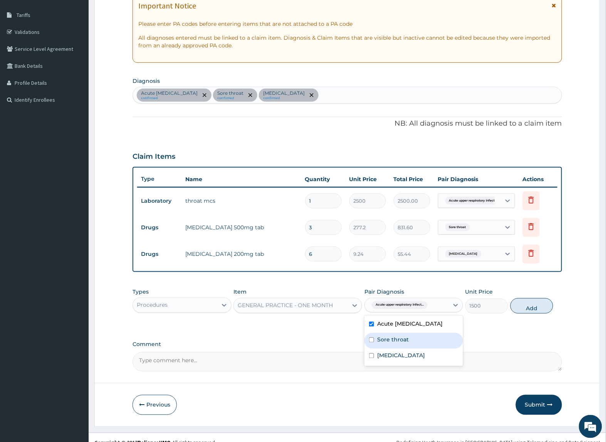
drag, startPoint x: 395, startPoint y: 349, endPoint x: 441, endPoint y: 351, distance: 46.3
click at [419, 349] on div "Sore throat" at bounding box center [414, 341] width 99 height 16
checkbox input "true"
drag, startPoint x: 426, startPoint y: 365, endPoint x: 552, endPoint y: 343, distance: 128.2
click at [433, 365] on div "Chest pain" at bounding box center [414, 357] width 99 height 16
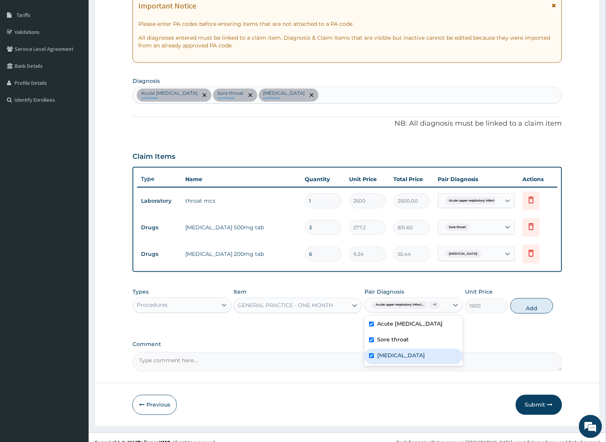
checkbox input "true"
click at [544, 309] on button "Add" at bounding box center [532, 305] width 43 height 15
type input "0"
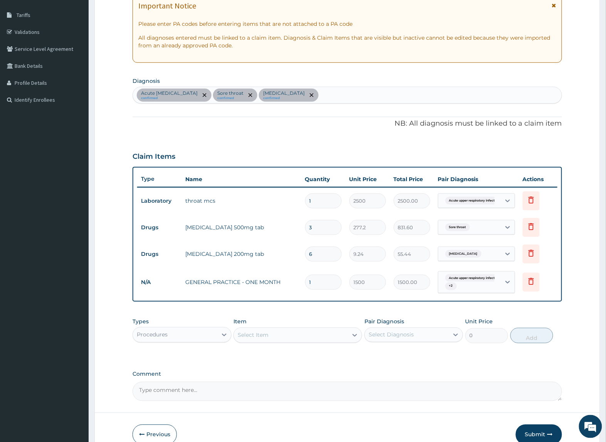
click at [367, 101] on div "Acute upper respiratory infection confirmed Sore throat confirmed Chest pain co…" at bounding box center [347, 95] width 429 height 16
type input "cough"
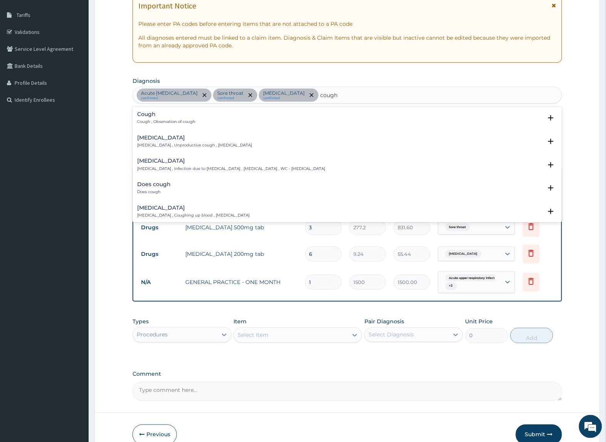
click at [140, 120] on p "Cough , Observation of cough" at bounding box center [166, 121] width 58 height 5
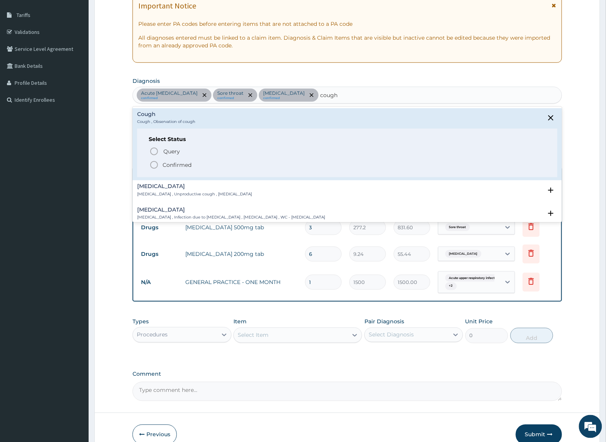
click at [151, 168] on circle "status option filled" at bounding box center [154, 164] width 7 height 7
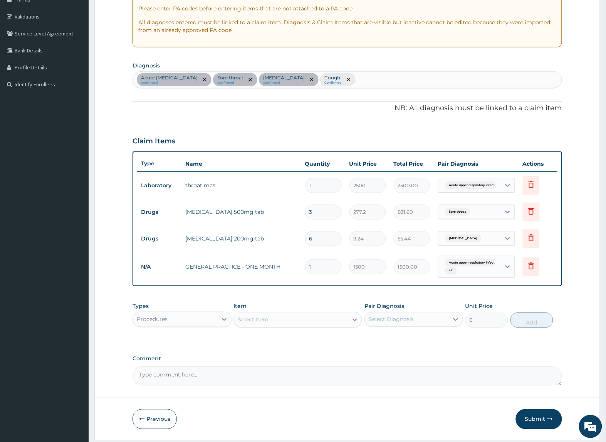
scroll to position [160, 0]
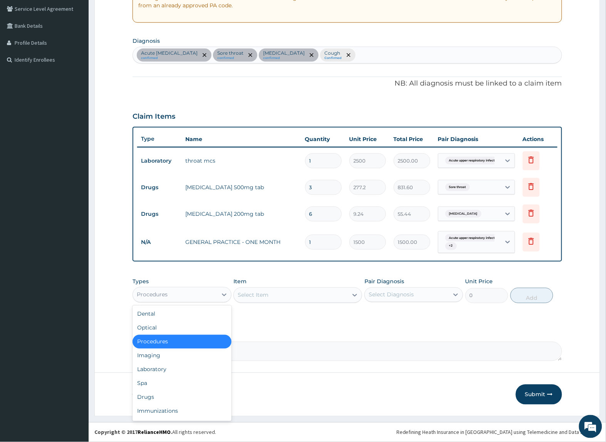
click at [172, 298] on div "Procedures" at bounding box center [175, 295] width 84 height 12
click at [180, 399] on div "Drugs" at bounding box center [182, 397] width 99 height 14
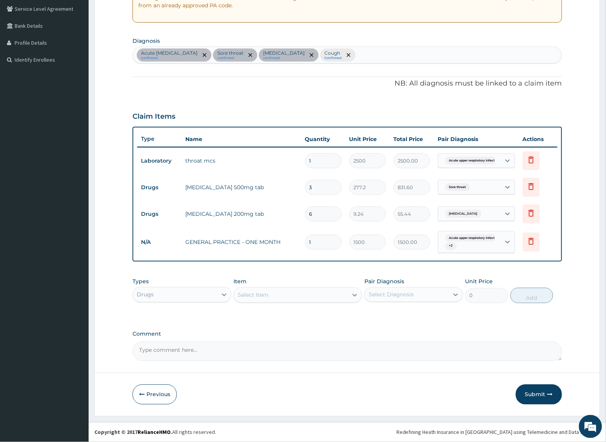
click at [313, 301] on div "Select Item" at bounding box center [291, 295] width 114 height 12
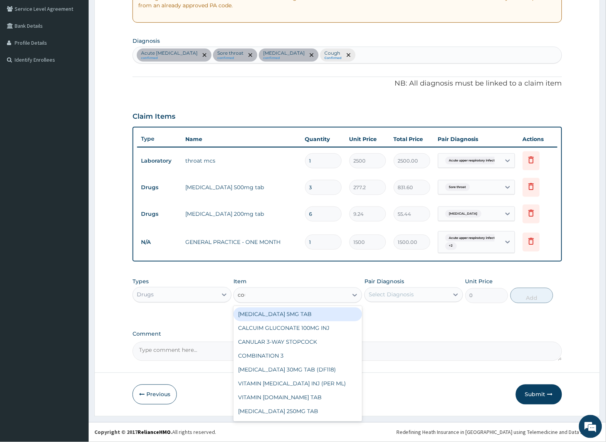
type input "cough"
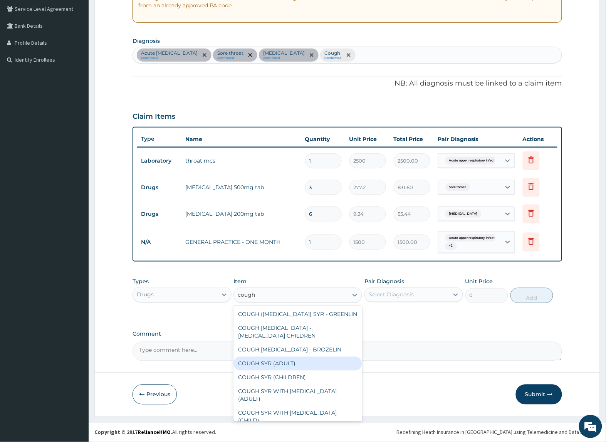
click at [291, 367] on div "COUGH SYR (ADULT)" at bounding box center [298, 364] width 129 height 14
type input "369.6"
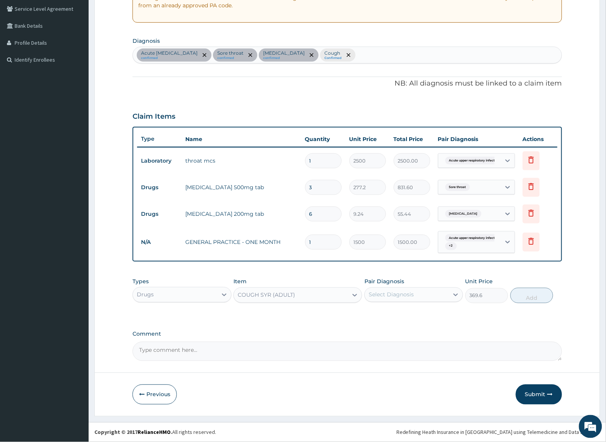
drag, startPoint x: 423, startPoint y: 293, endPoint x: 440, endPoint y: 301, distance: 18.5
click at [424, 294] on div "Select Diagnosis" at bounding box center [407, 295] width 84 height 12
drag, startPoint x: 419, startPoint y: 365, endPoint x: 509, endPoint y: 340, distance: 93.3
click at [422, 365] on div "Cough" at bounding box center [414, 362] width 99 height 16
checkbox input "true"
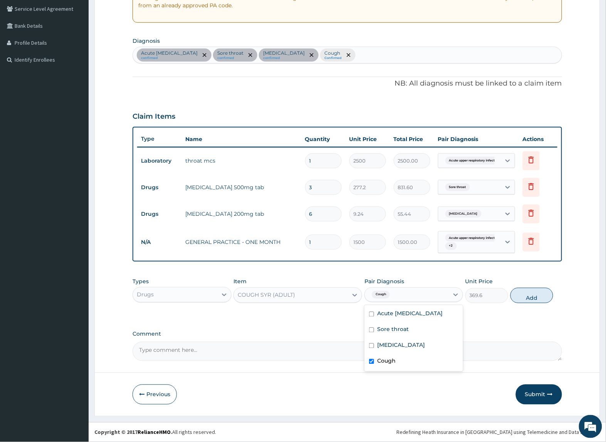
click at [511, 301] on div "Types Drugs Item COUGH SYR (ADULT) Pair Diagnosis option Cough, selected. optio…" at bounding box center [347, 290] width 429 height 33
click at [520, 298] on button "Add" at bounding box center [532, 295] width 43 height 15
type input "0"
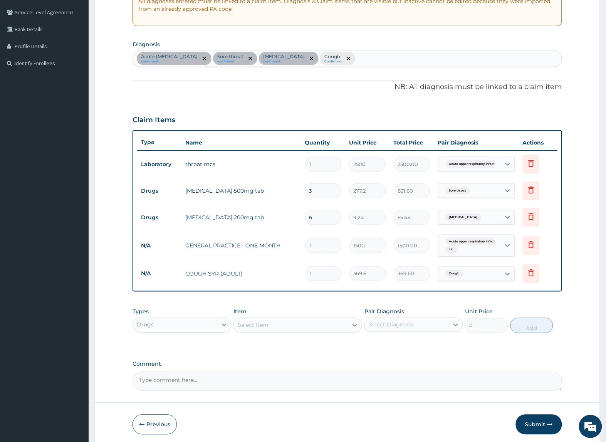
scroll to position [186, 0]
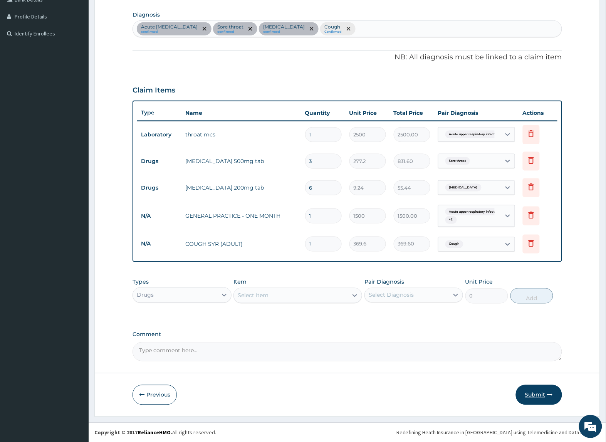
click at [533, 397] on button "Submit" at bounding box center [539, 395] width 46 height 20
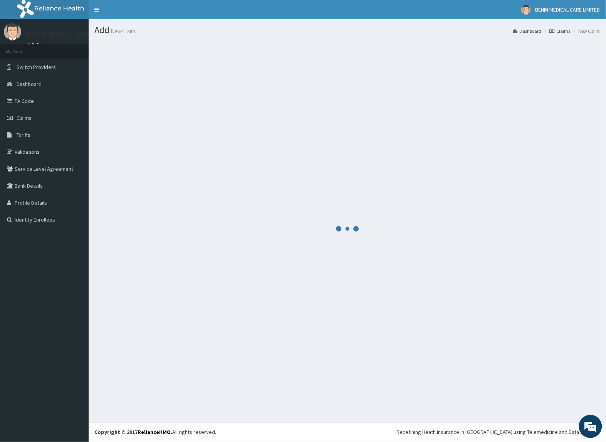
scroll to position [0, 0]
